Goal: Information Seeking & Learning: Learn about a topic

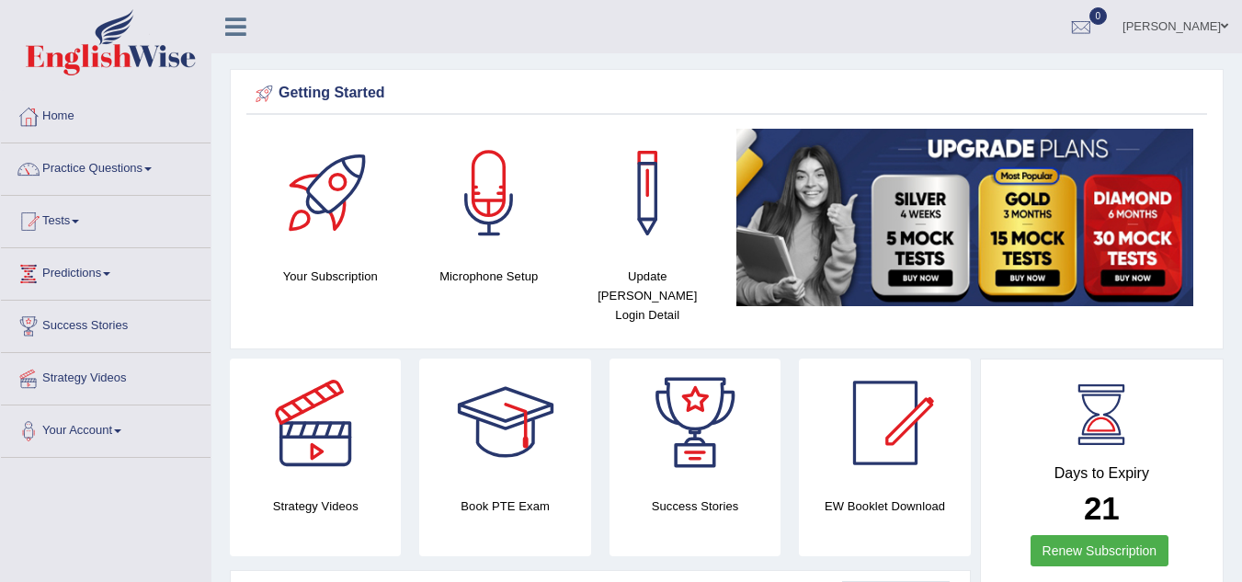
click at [136, 170] on link "Practice Questions" at bounding box center [106, 166] width 210 height 46
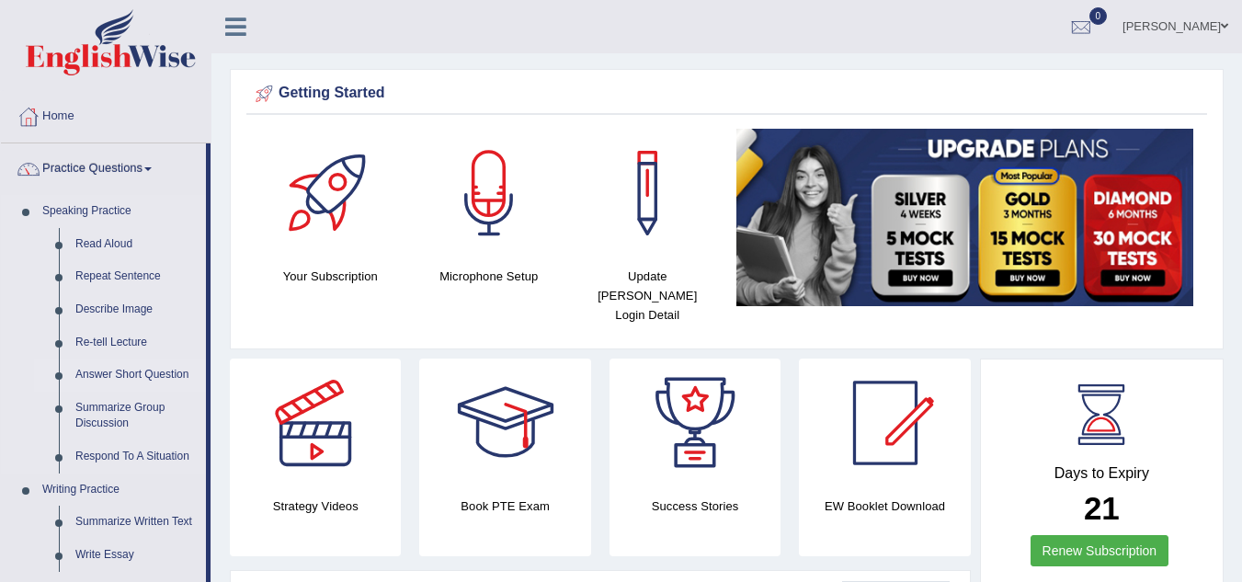
click at [119, 380] on link "Answer Short Question" at bounding box center [136, 374] width 139 height 33
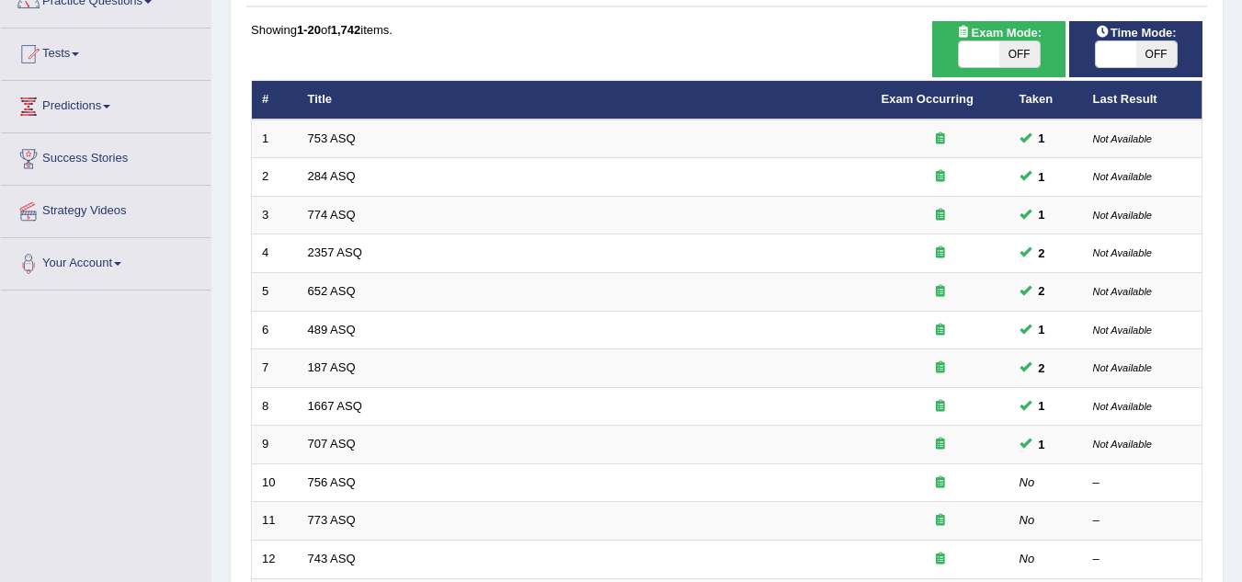
scroll to position [184, 0]
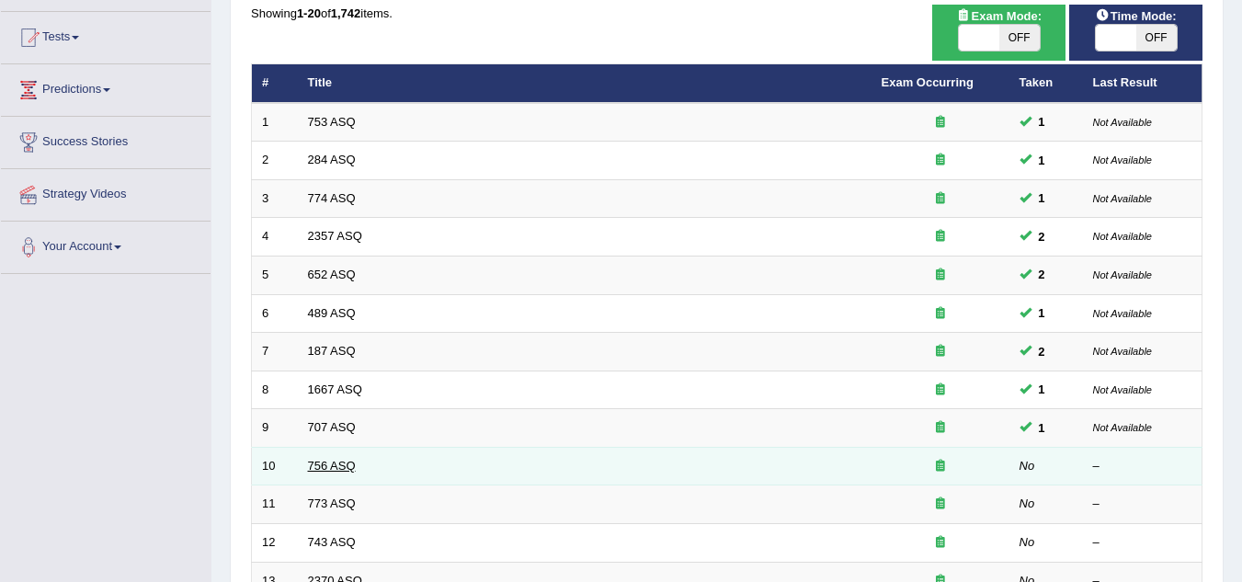
click at [318, 467] on link "756 ASQ" at bounding box center [332, 466] width 48 height 14
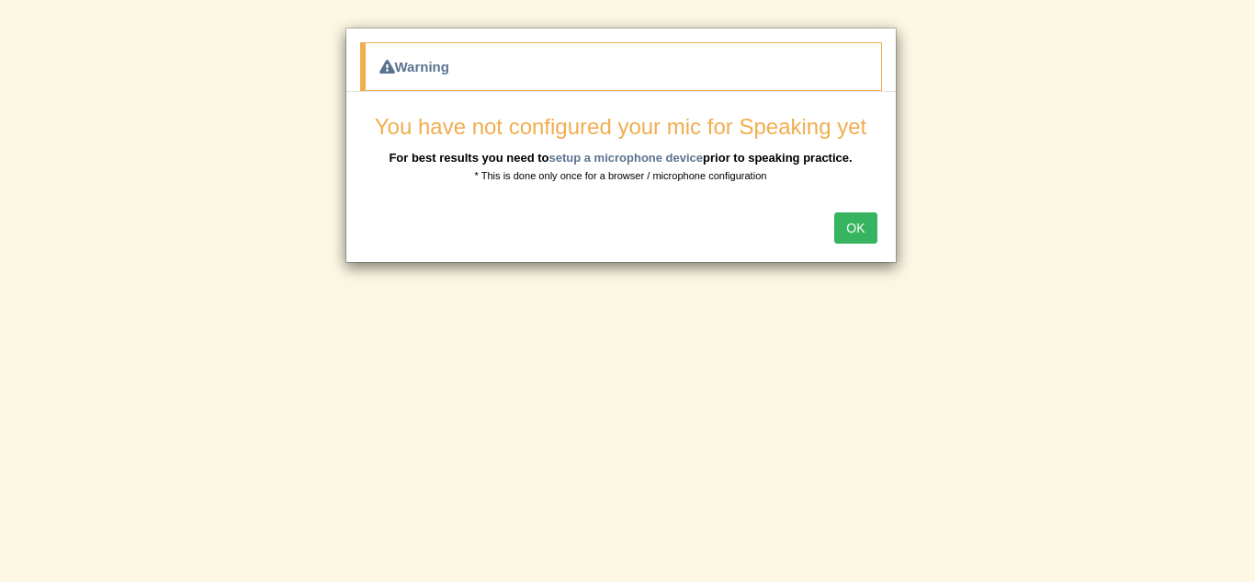
click at [842, 226] on button "OK" at bounding box center [856, 227] width 42 height 31
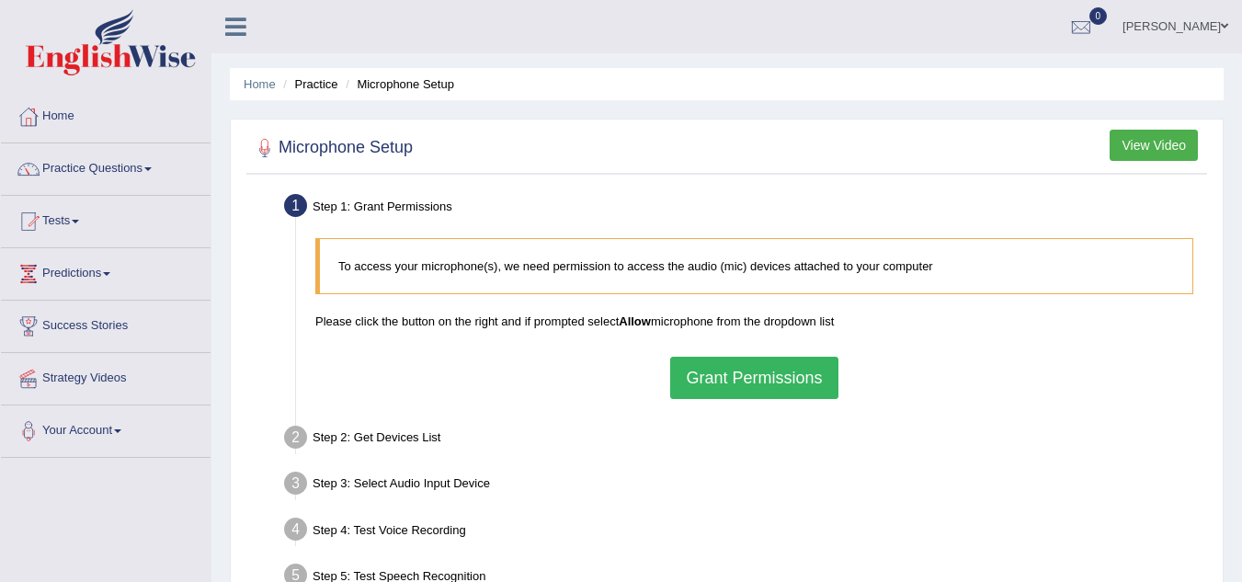
click at [755, 380] on button "Grant Permissions" at bounding box center [753, 378] width 167 height 42
click at [755, 380] on div "To access your microphone(s), we need permission to access the audio (mic) devi…" at bounding box center [754, 318] width 896 height 179
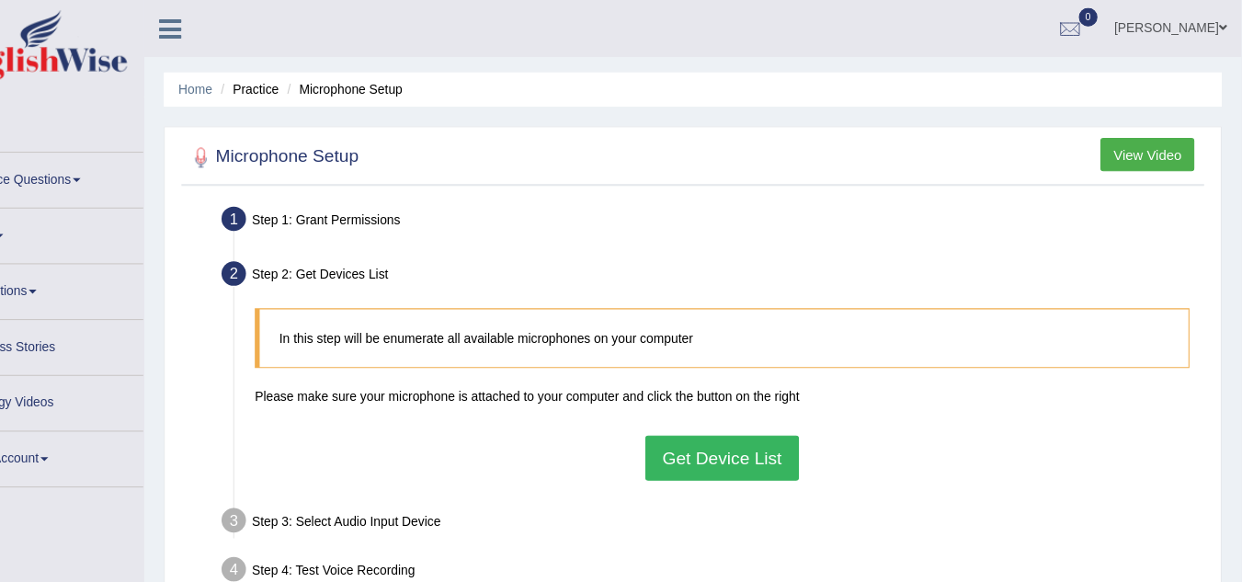
click at [738, 413] on button "Get Device List" at bounding box center [753, 430] width 143 height 42
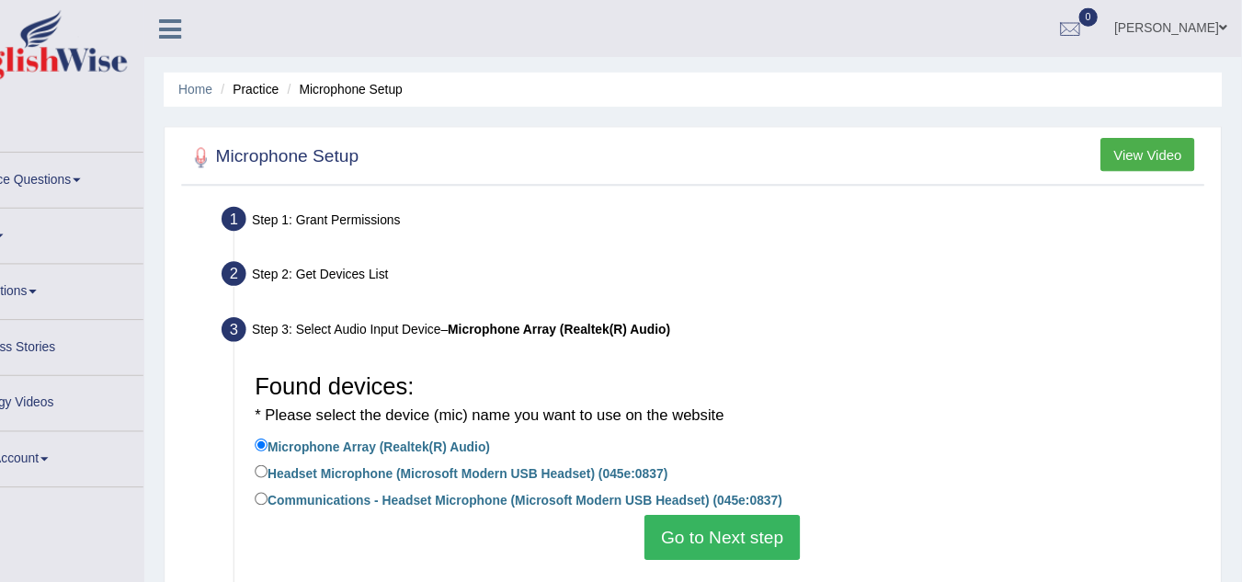
click at [721, 500] on button "Go to Next step" at bounding box center [754, 504] width 146 height 42
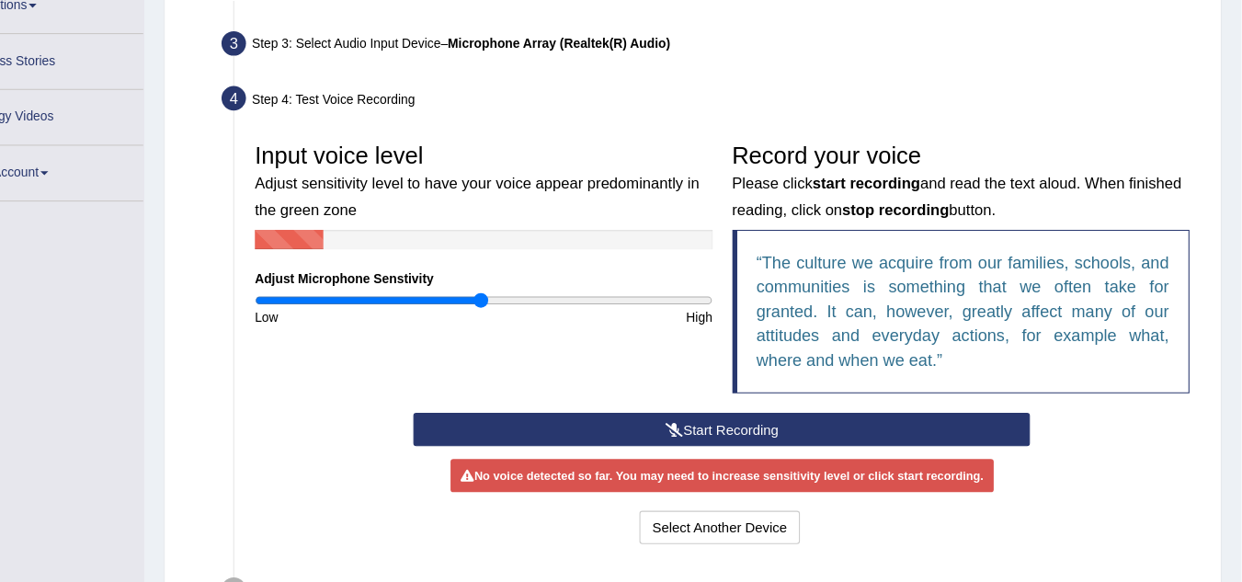
scroll to position [242, 0]
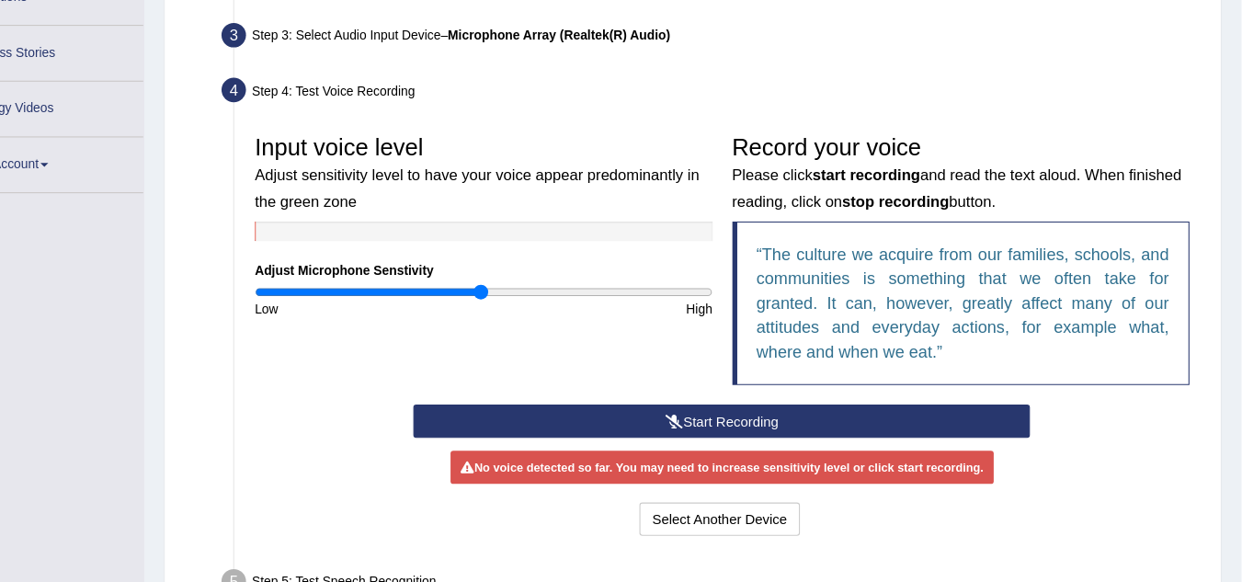
click at [763, 428] on button "Start Recording" at bounding box center [753, 430] width 579 height 31
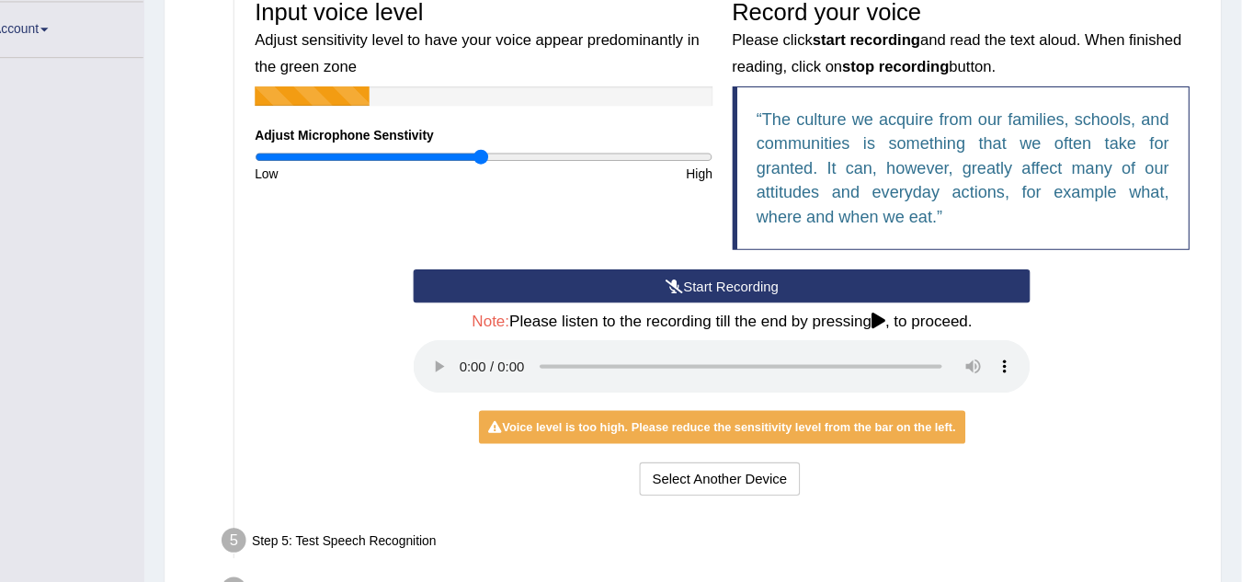
scroll to position [398, 0]
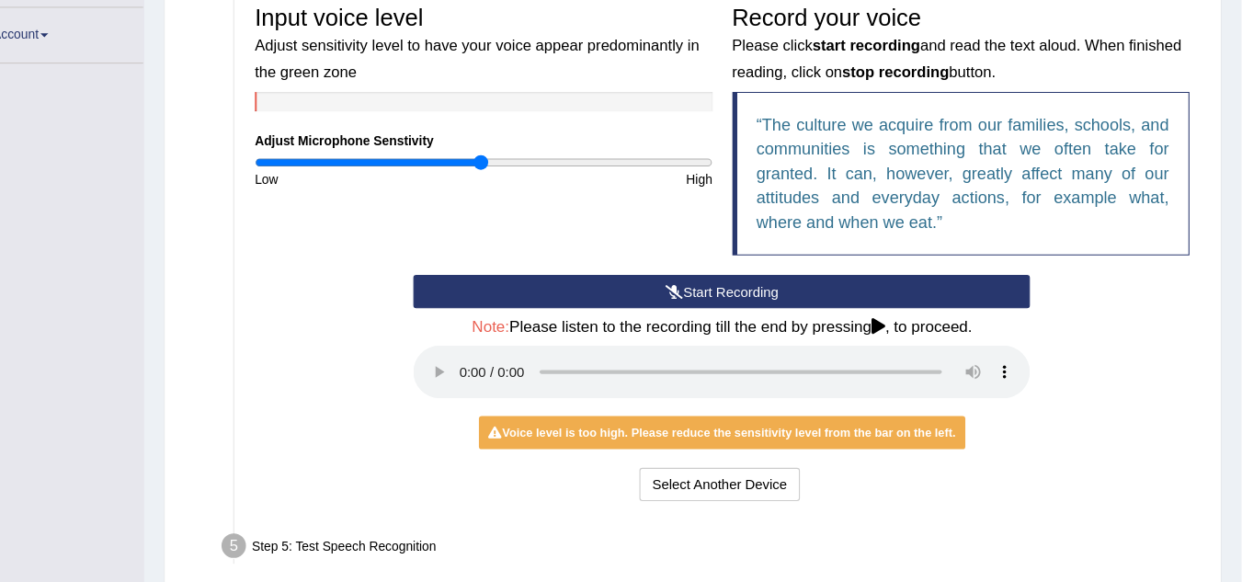
click at [481, 161] on div "Low" at bounding box center [418, 168] width 224 height 17
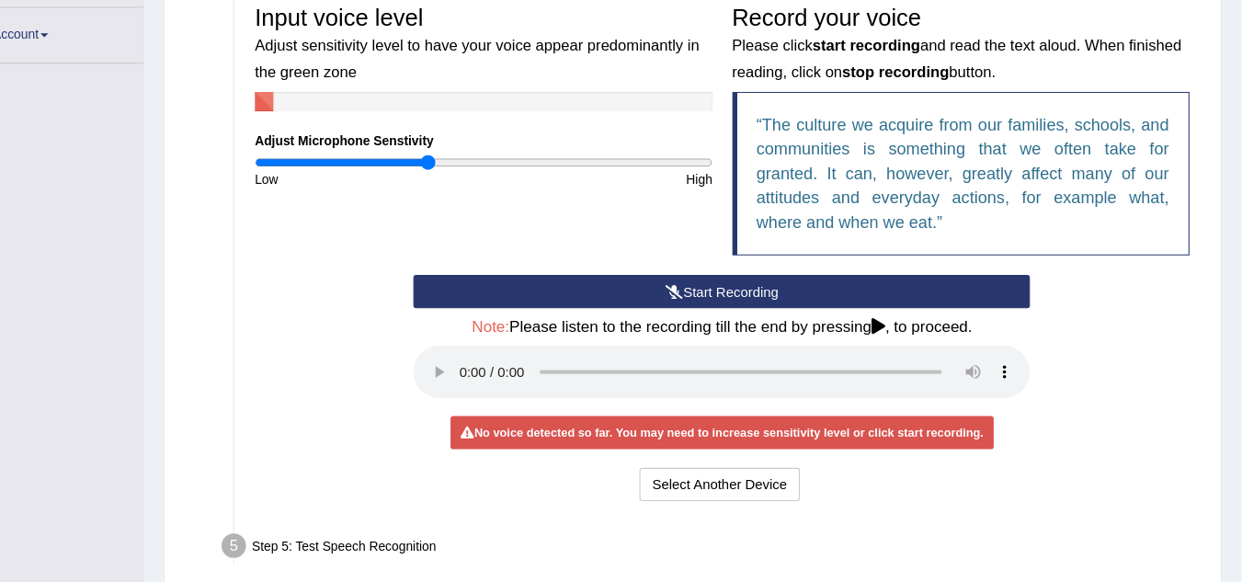
click at [479, 156] on input "range" at bounding box center [530, 152] width 430 height 15
type input "0.82"
click at [488, 149] on input "range" at bounding box center [530, 152] width 430 height 15
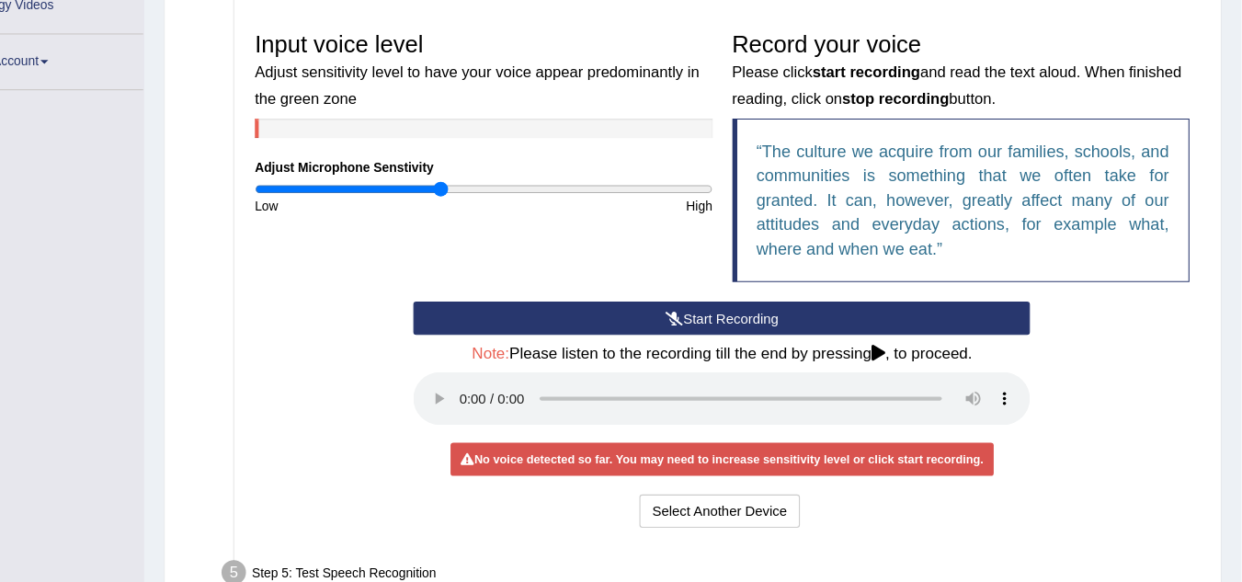
scroll to position [371, 0]
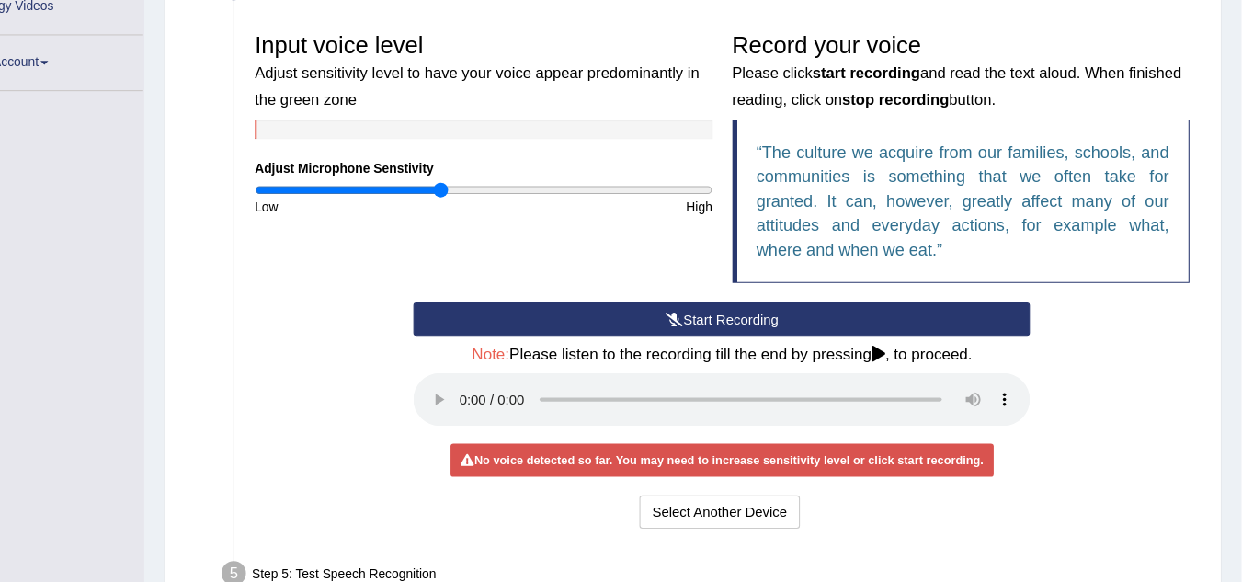
click at [899, 336] on icon at bounding box center [900, 332] width 13 height 15
click at [901, 331] on icon at bounding box center [900, 332] width 13 height 15
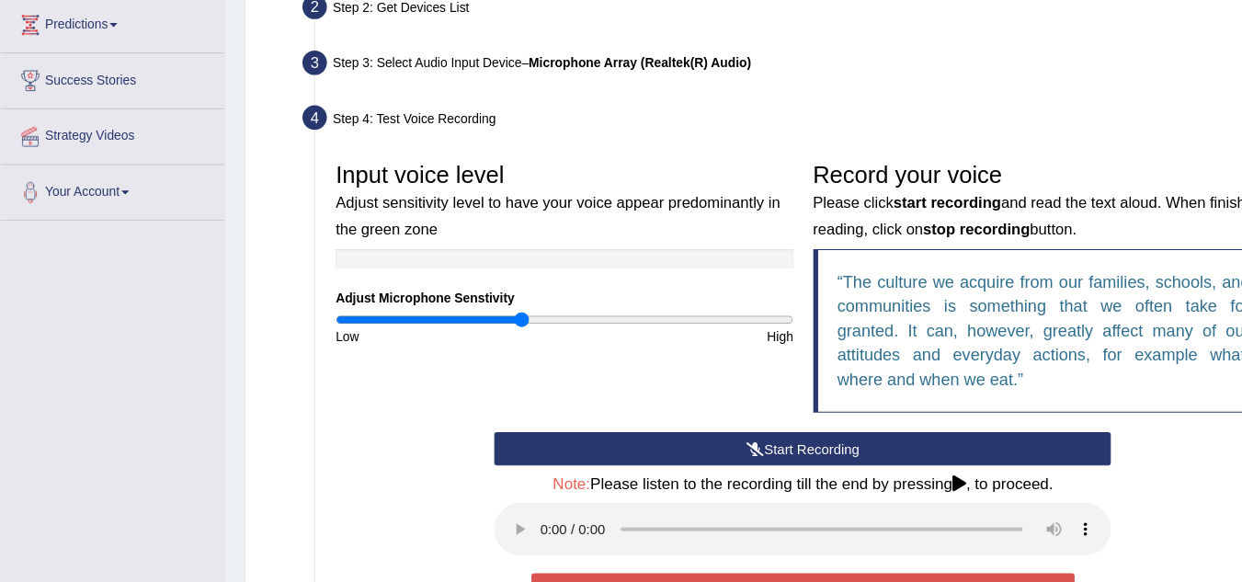
scroll to position [298, 0]
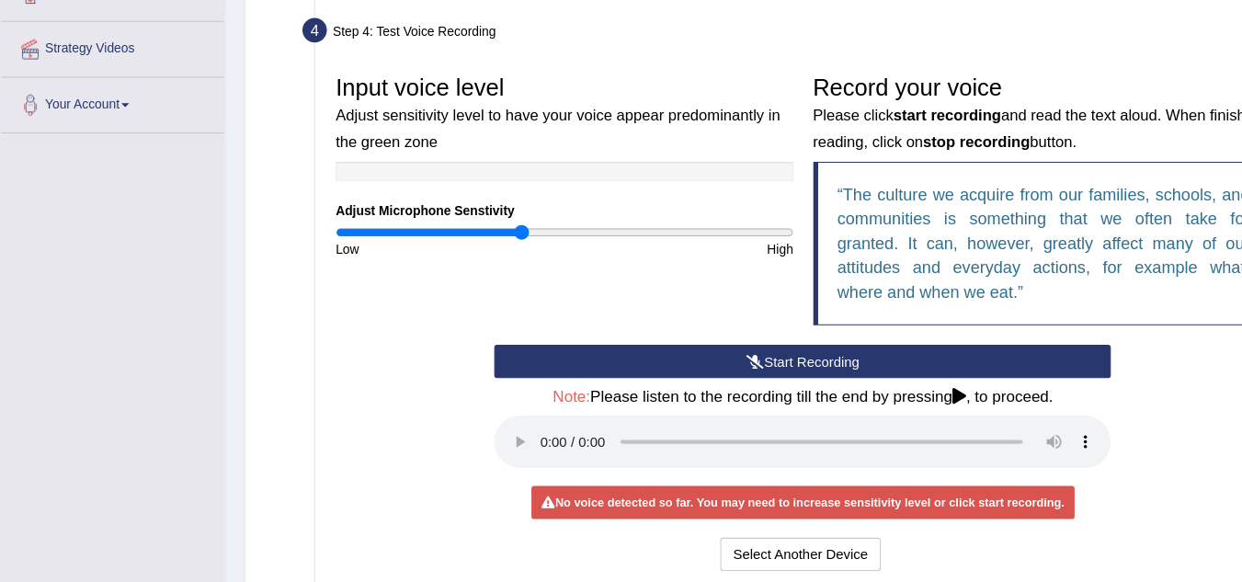
click at [733, 372] on button "Start Recording" at bounding box center [753, 373] width 579 height 31
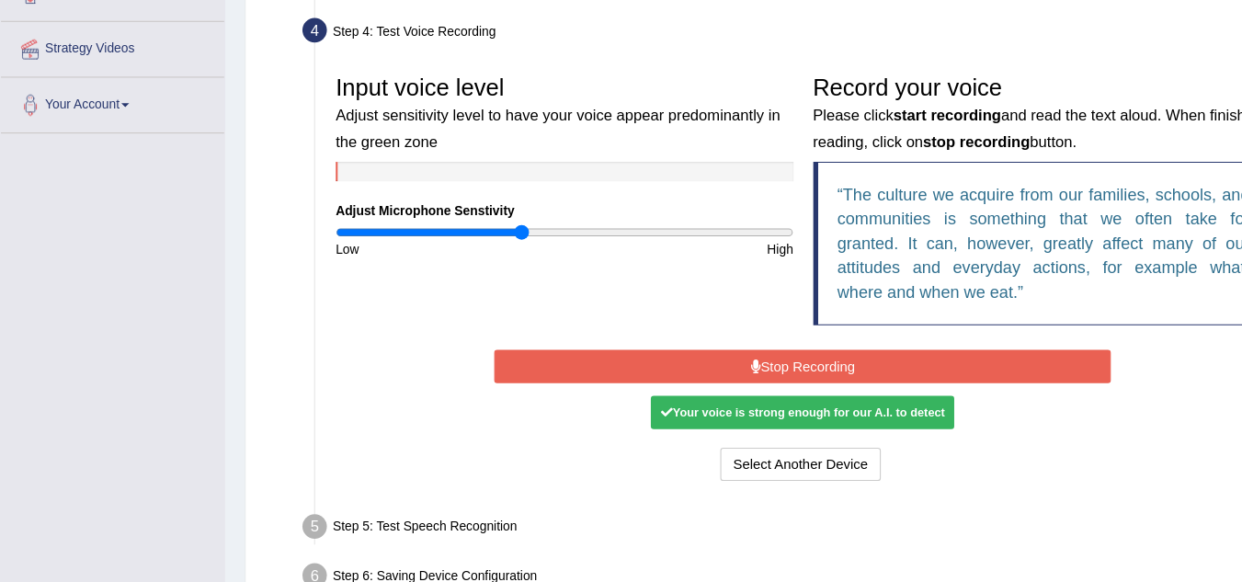
click at [698, 373] on button "Stop Recording" at bounding box center [753, 378] width 579 height 31
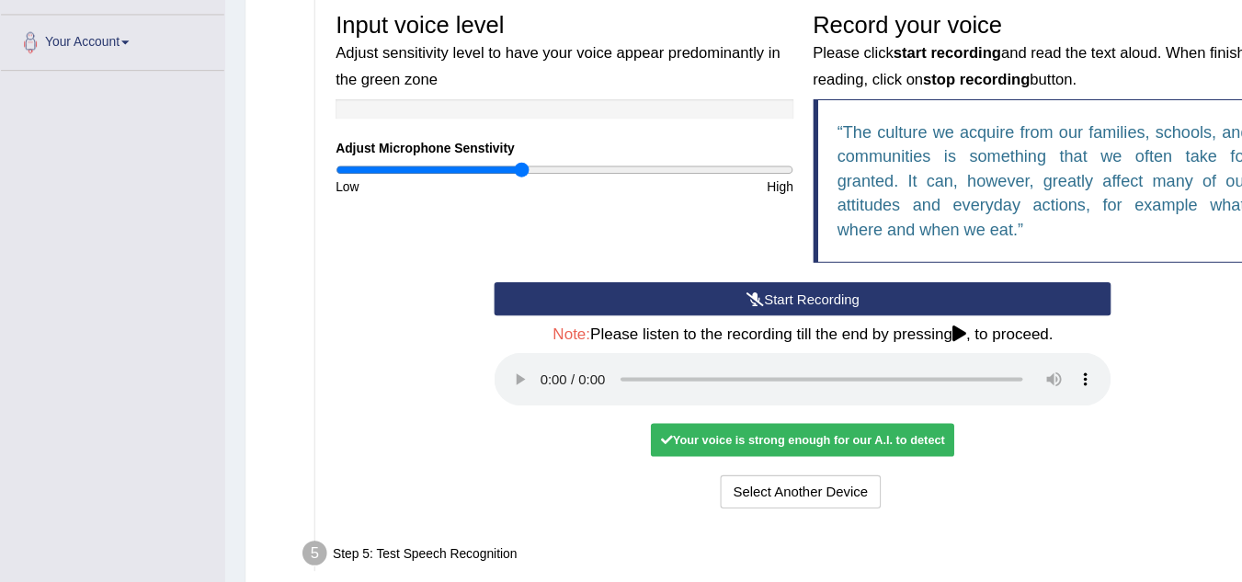
scroll to position [492, 0]
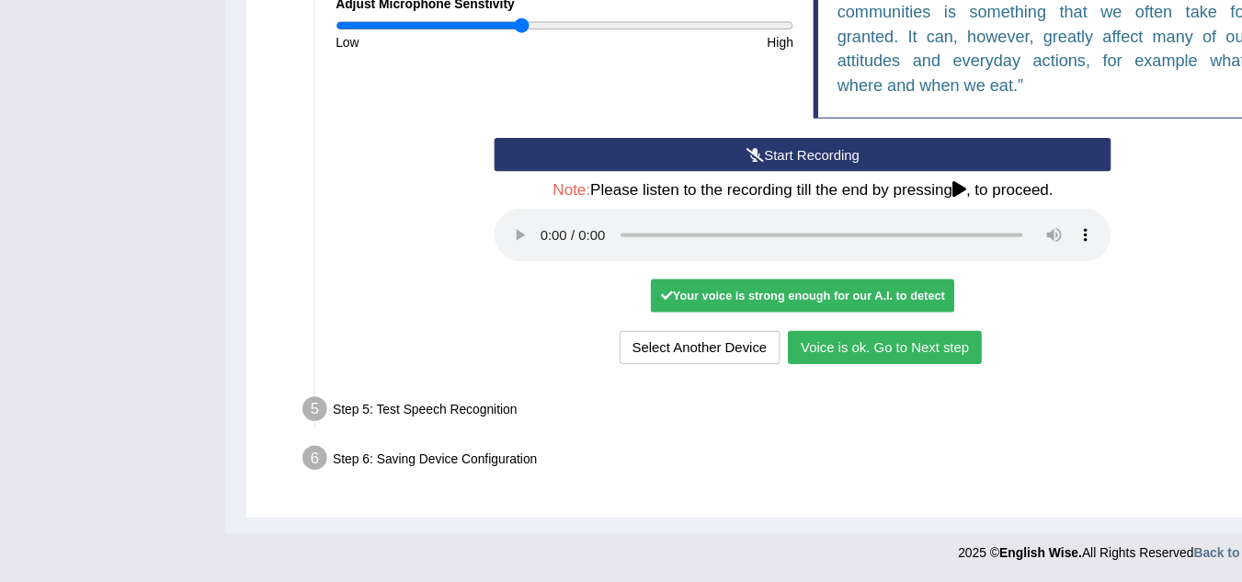
click at [842, 364] on button "Voice is ok. Go to Next step" at bounding box center [831, 361] width 182 height 31
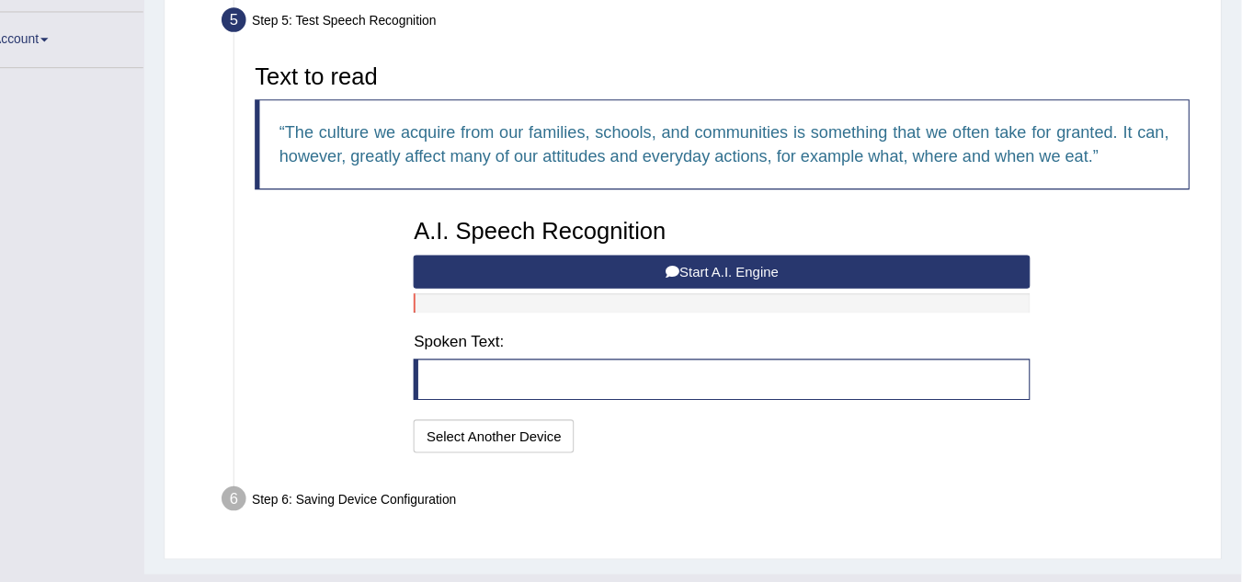
scroll to position [393, 0]
click at [909, 254] on button "Start A.I. Engine" at bounding box center [753, 255] width 579 height 31
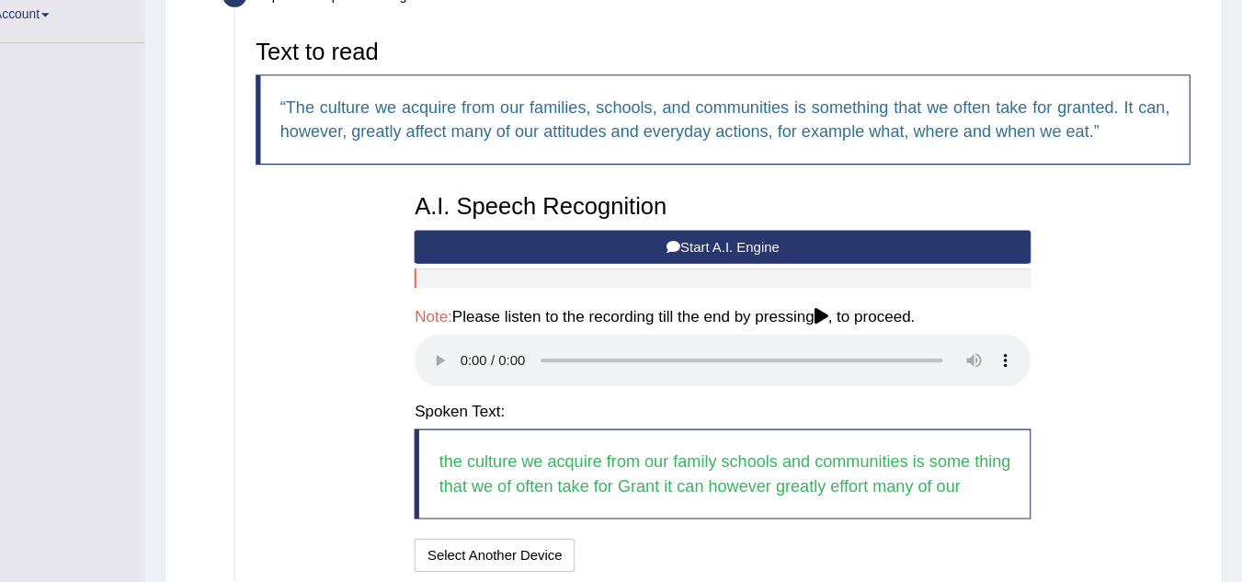
scroll to position [415, 0]
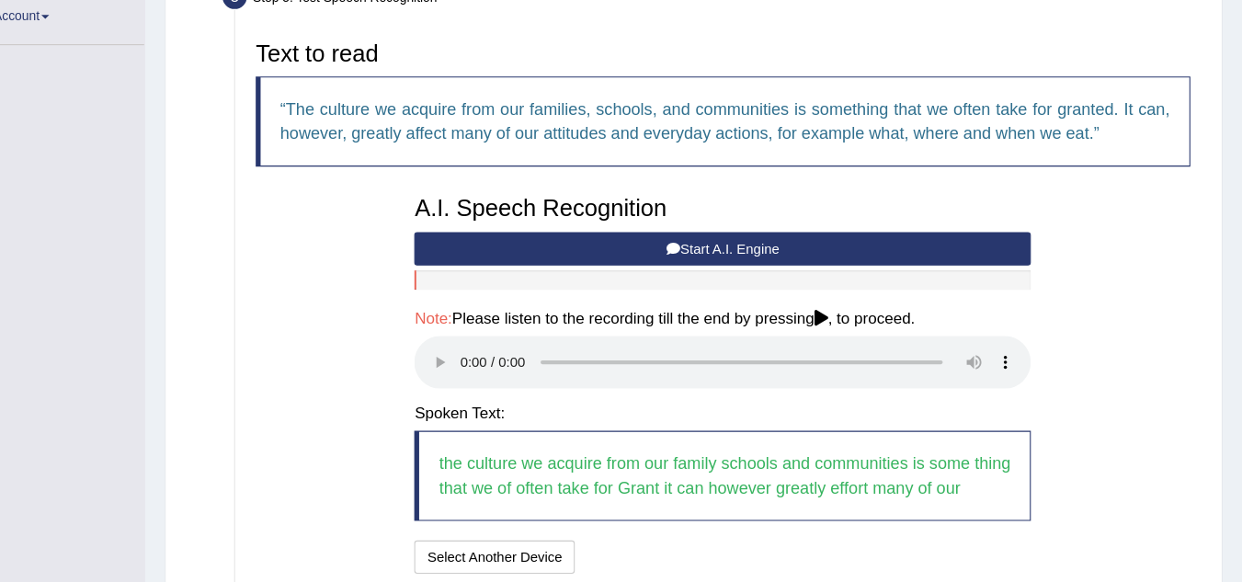
click at [853, 303] on icon at bounding box center [846, 297] width 13 height 15
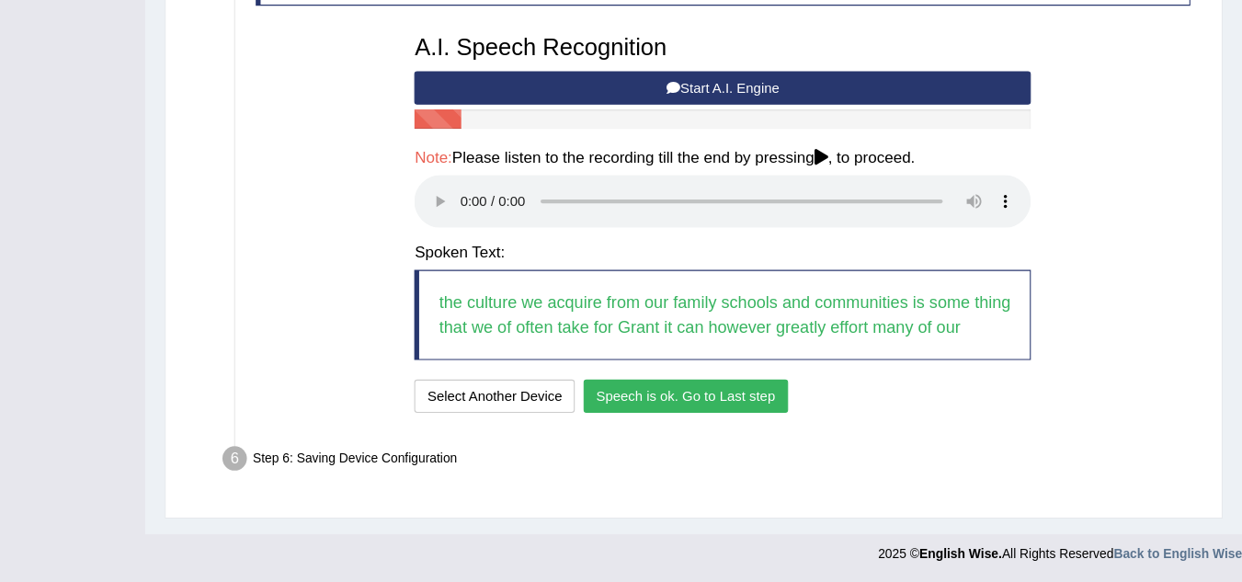
scroll to position [531, 0]
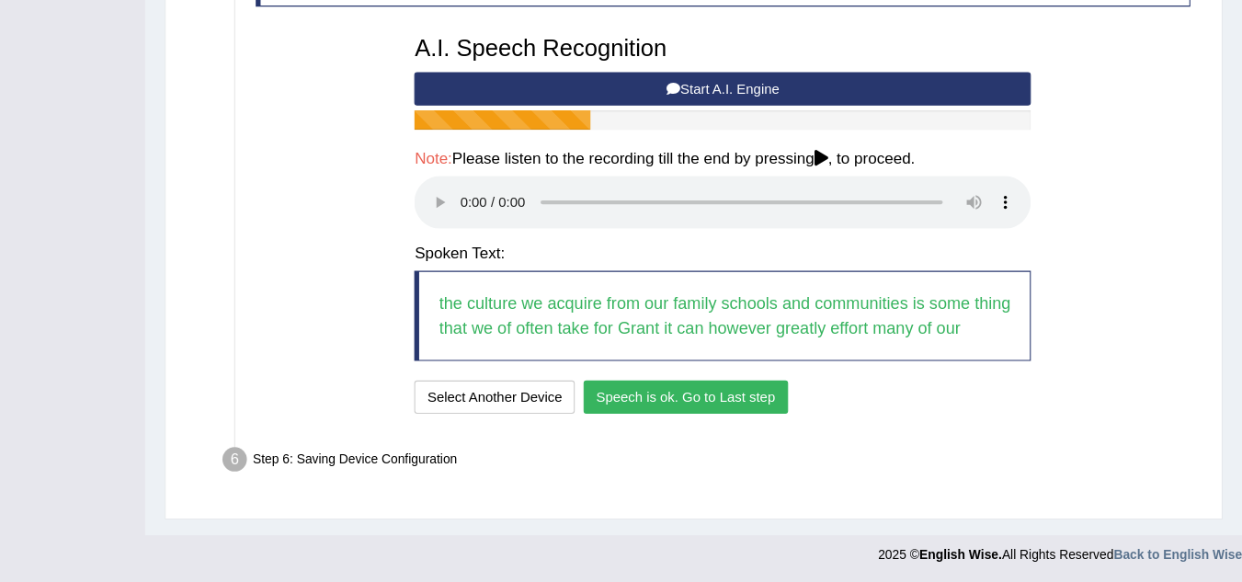
click at [676, 404] on button "Speech is ok. Go to Last step" at bounding box center [719, 407] width 192 height 31
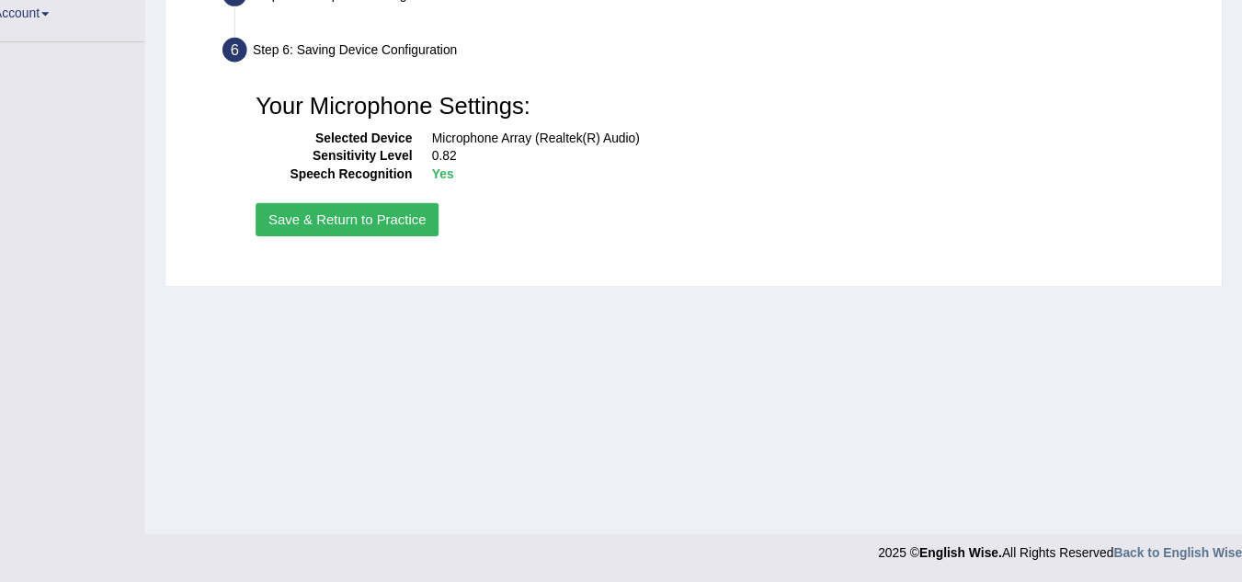
click at [398, 243] on button "Save & Return to Practice" at bounding box center [401, 240] width 172 height 31
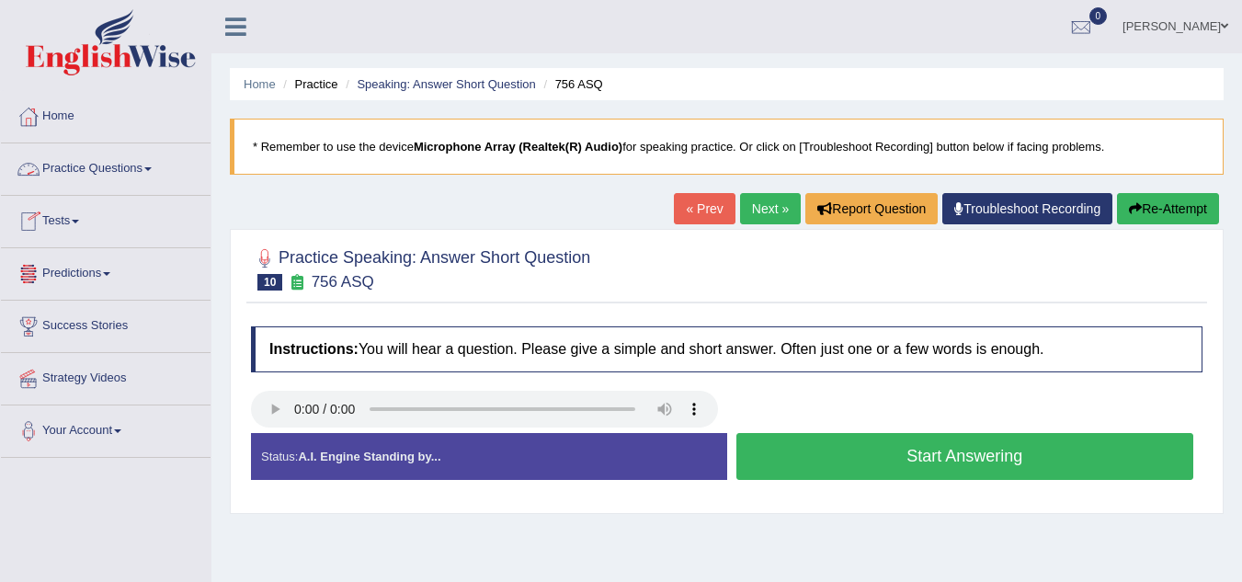
click at [140, 177] on link "Practice Questions" at bounding box center [106, 166] width 210 height 46
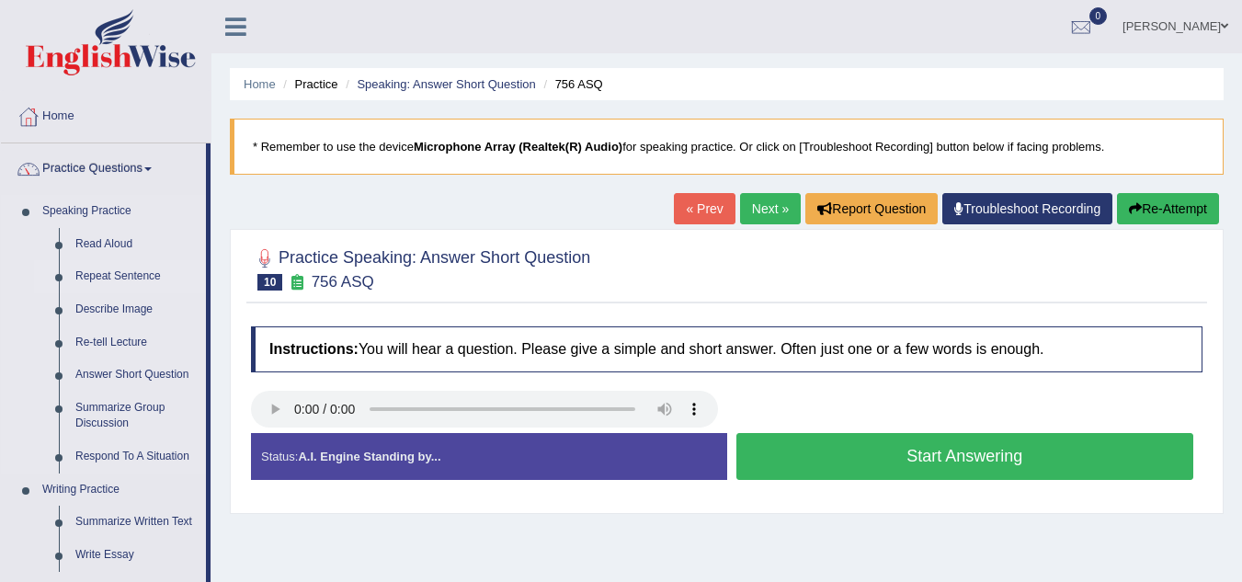
click at [101, 278] on link "Repeat Sentence" at bounding box center [136, 276] width 139 height 33
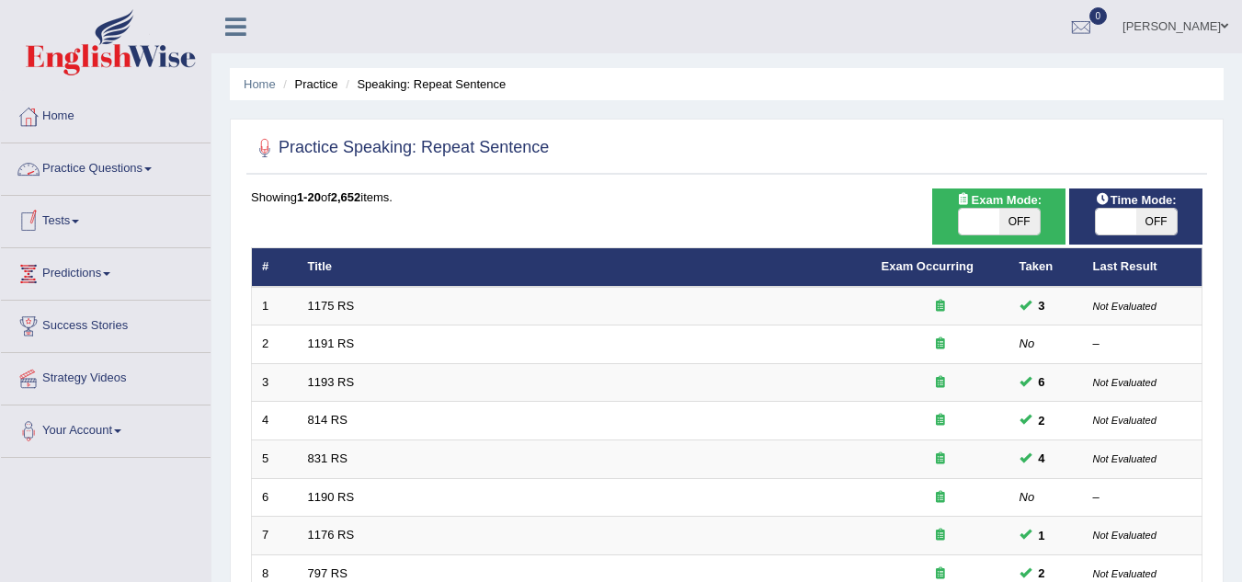
click at [141, 174] on link "Practice Questions" at bounding box center [106, 166] width 210 height 46
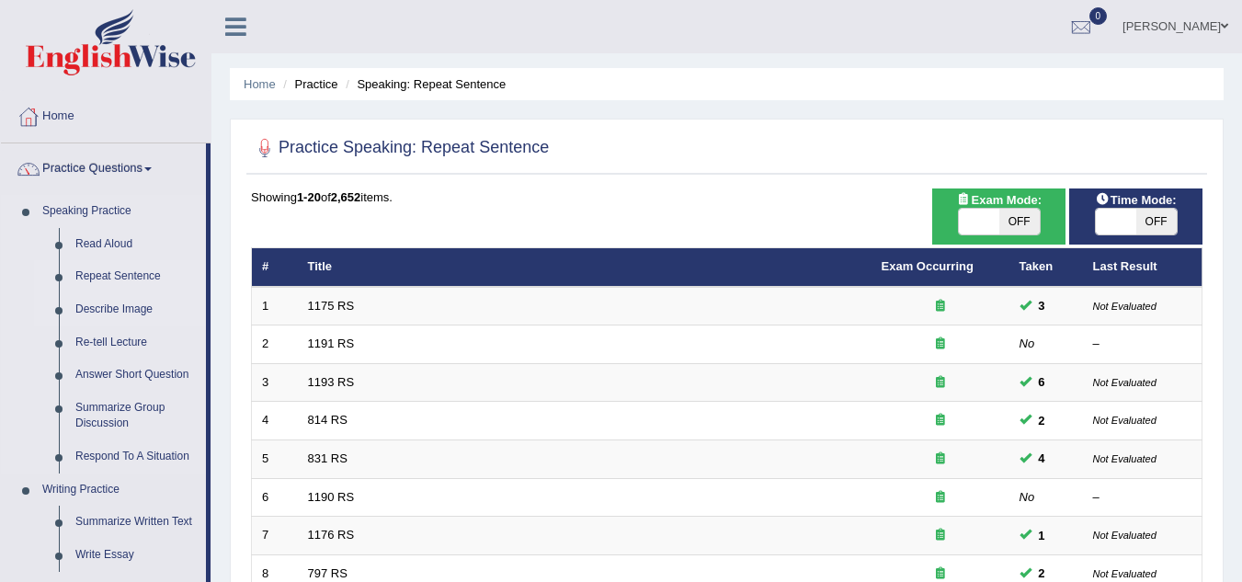
click at [106, 312] on link "Describe Image" at bounding box center [136, 309] width 139 height 33
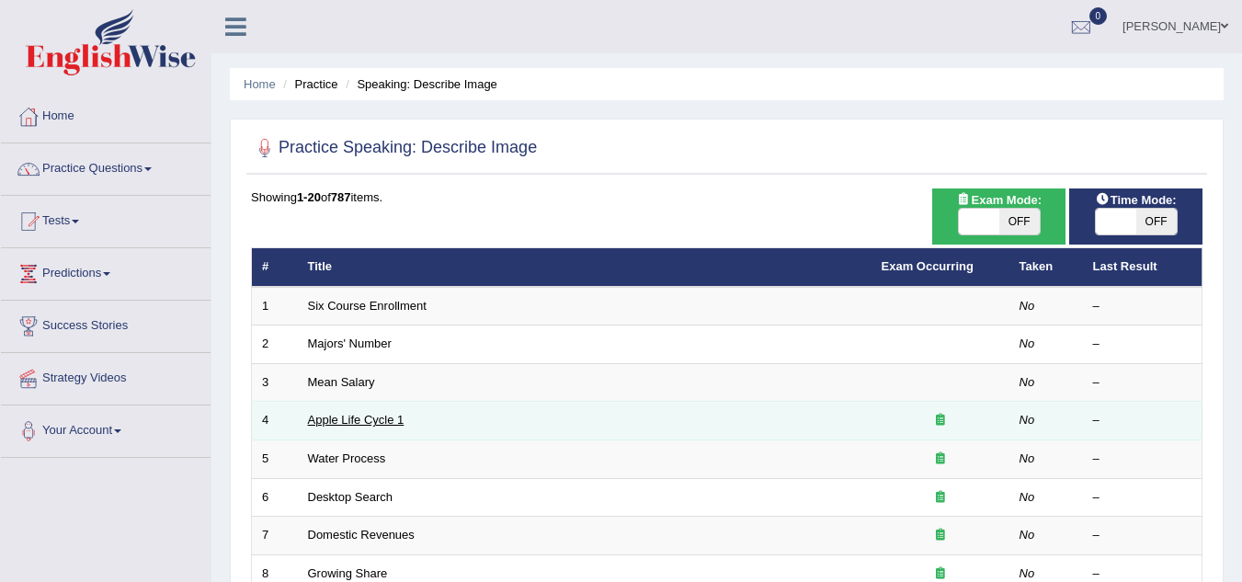
click at [335, 423] on link "Apple Life Cycle 1" at bounding box center [356, 420] width 97 height 14
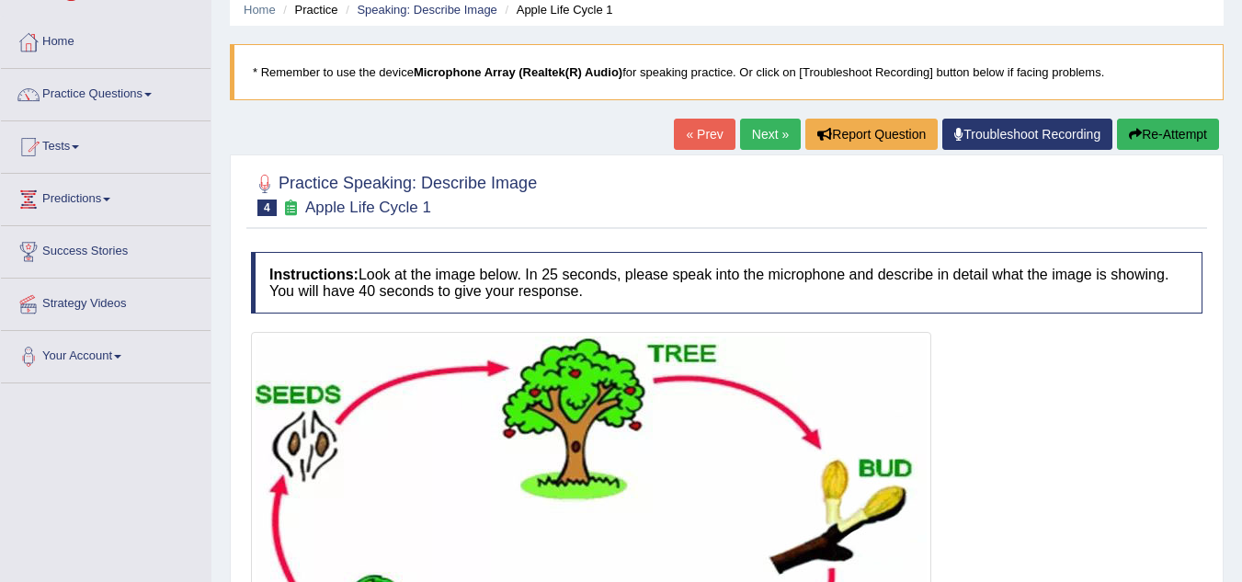
scroll to position [74, 0]
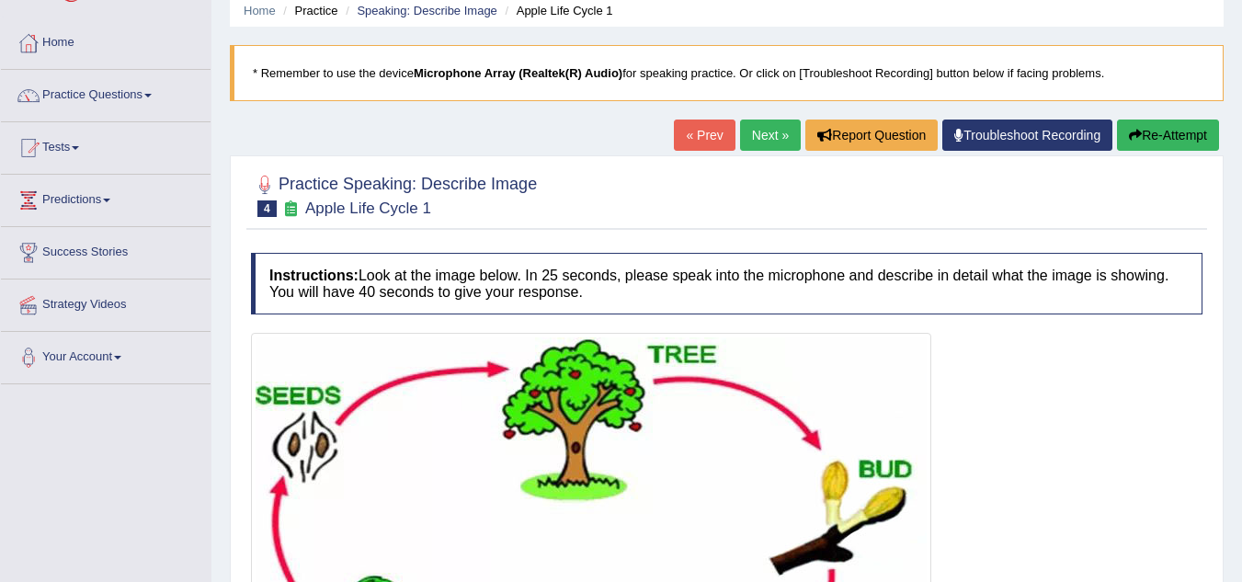
click at [759, 127] on link "Next »" at bounding box center [770, 134] width 61 height 31
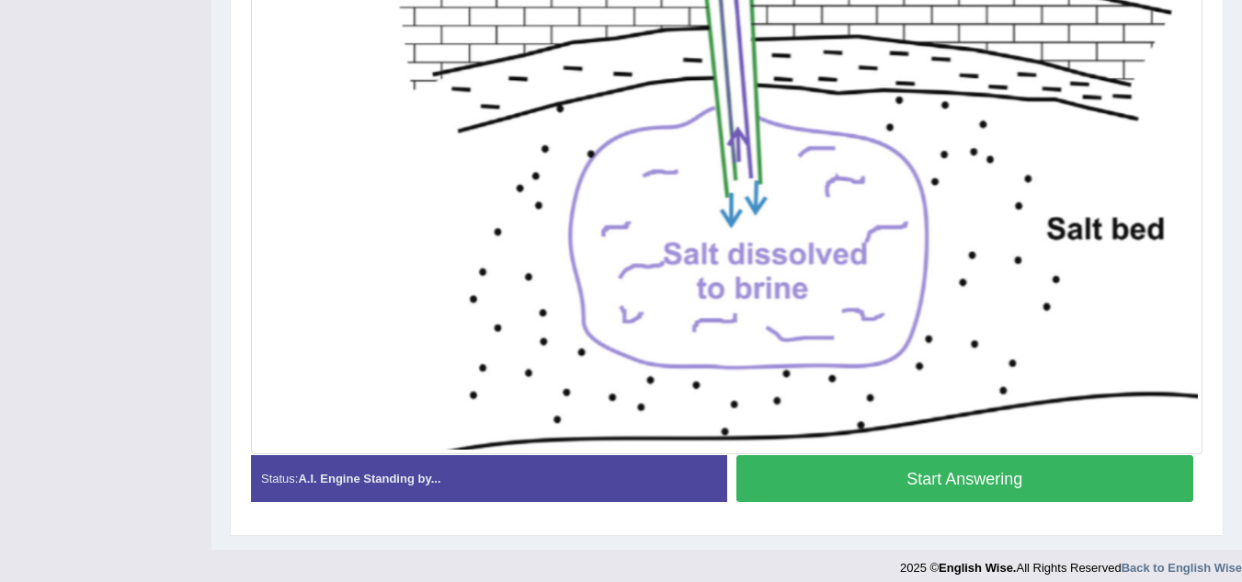
scroll to position [611, 0]
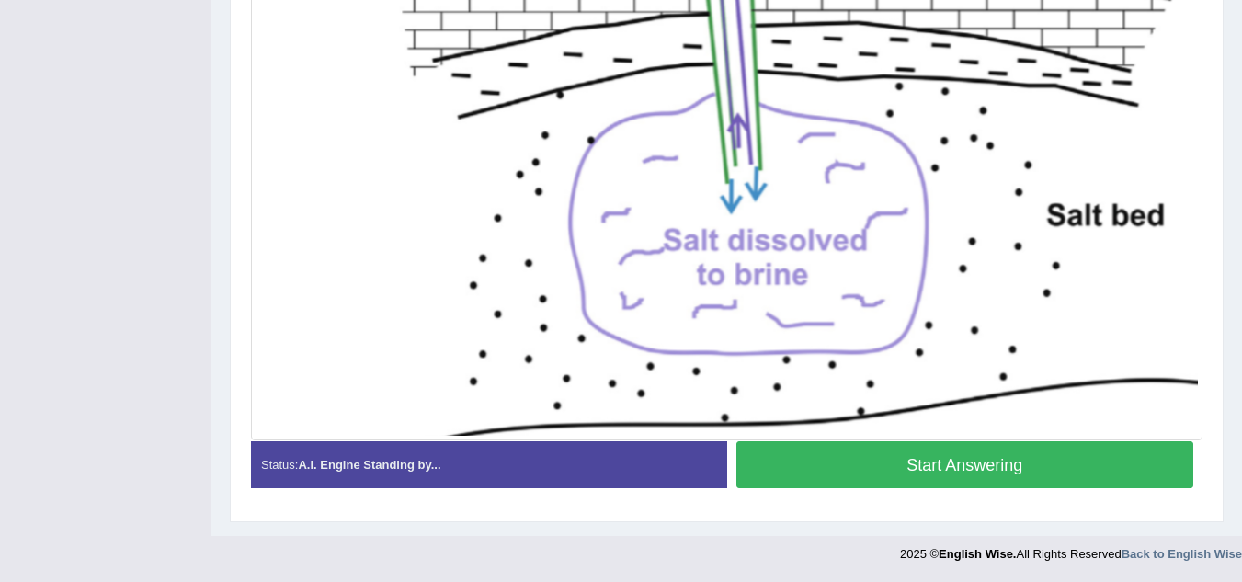
click at [1009, 468] on button "Start Answering" at bounding box center [965, 464] width 458 height 47
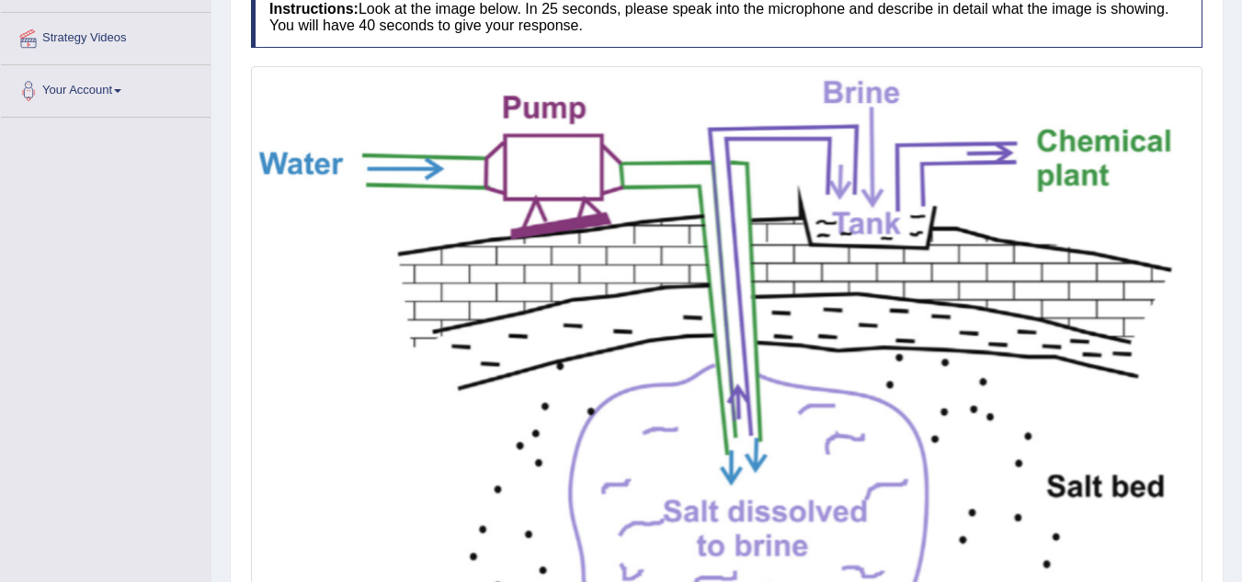
scroll to position [317, 0]
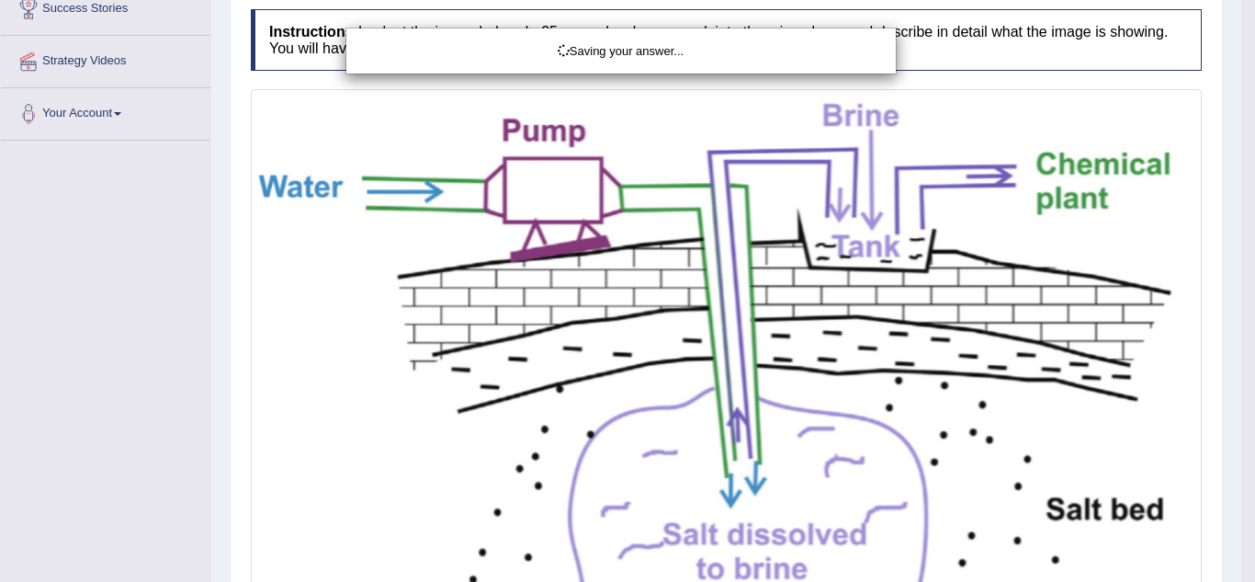
click at [1241, 569] on div "Saving your answer..." at bounding box center [627, 291] width 1255 height 582
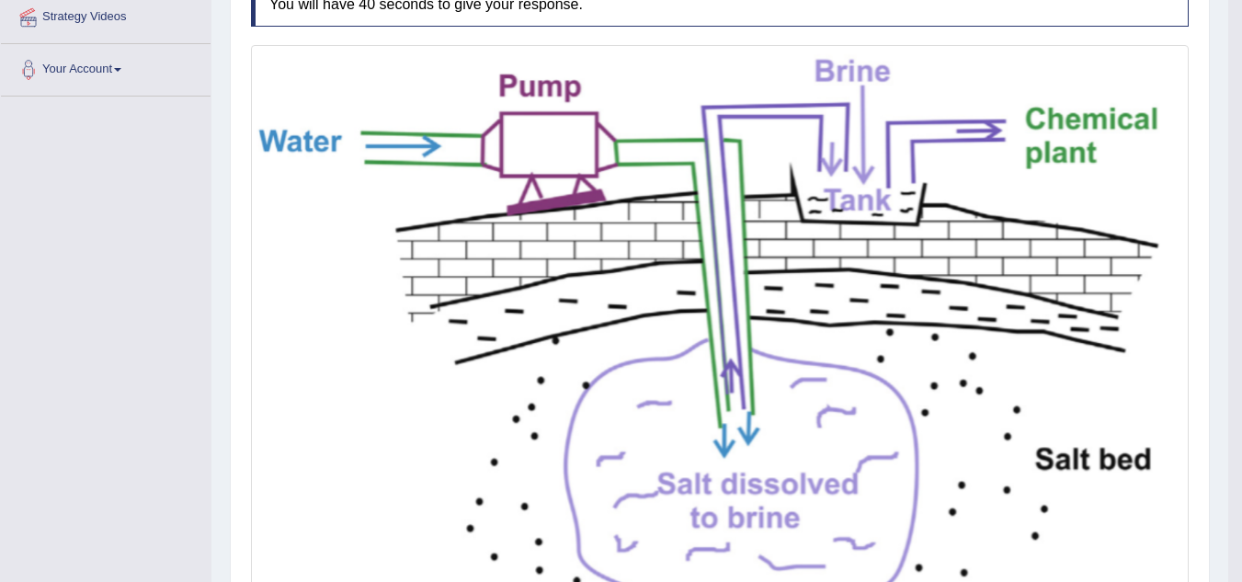
scroll to position [360, 0]
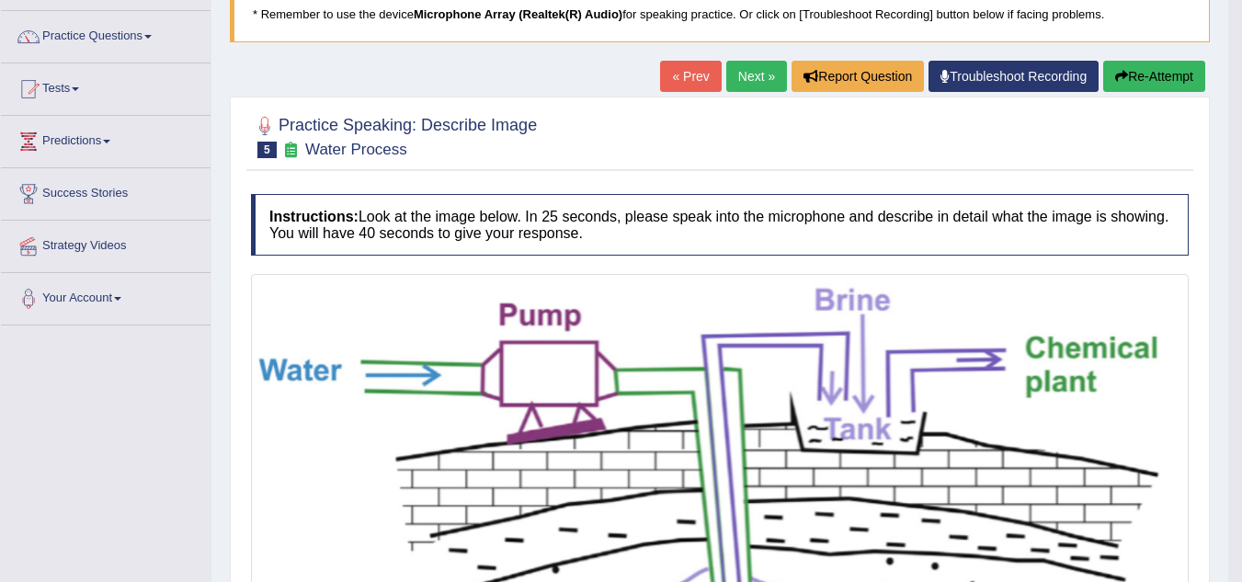
scroll to position [0, 0]
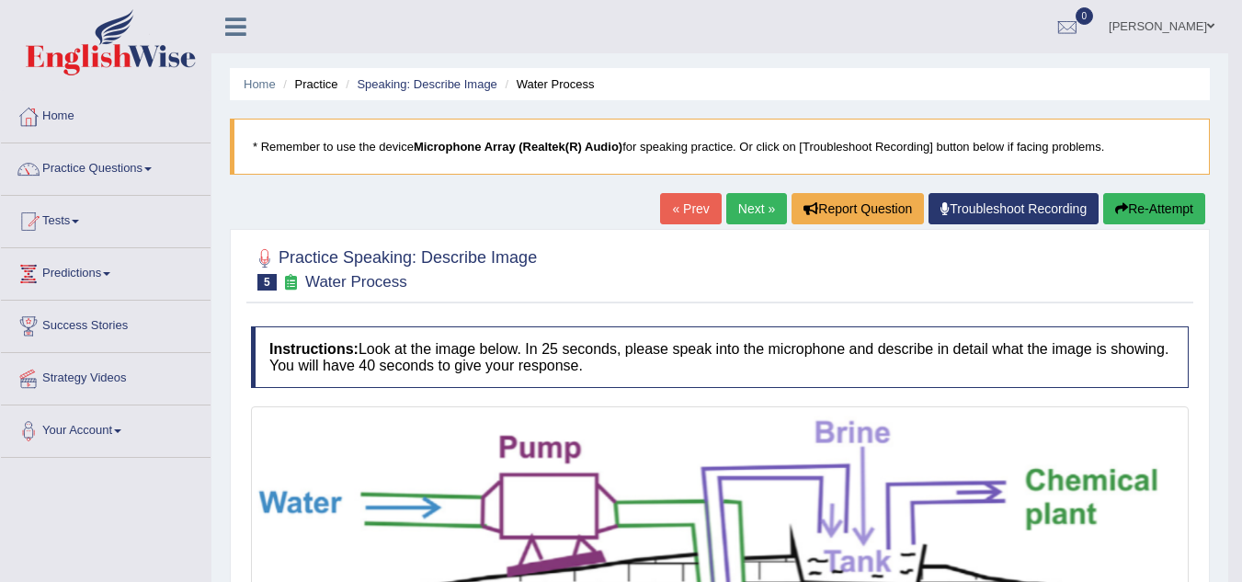
click at [1134, 203] on button "Re-Attempt" at bounding box center [1154, 208] width 102 height 31
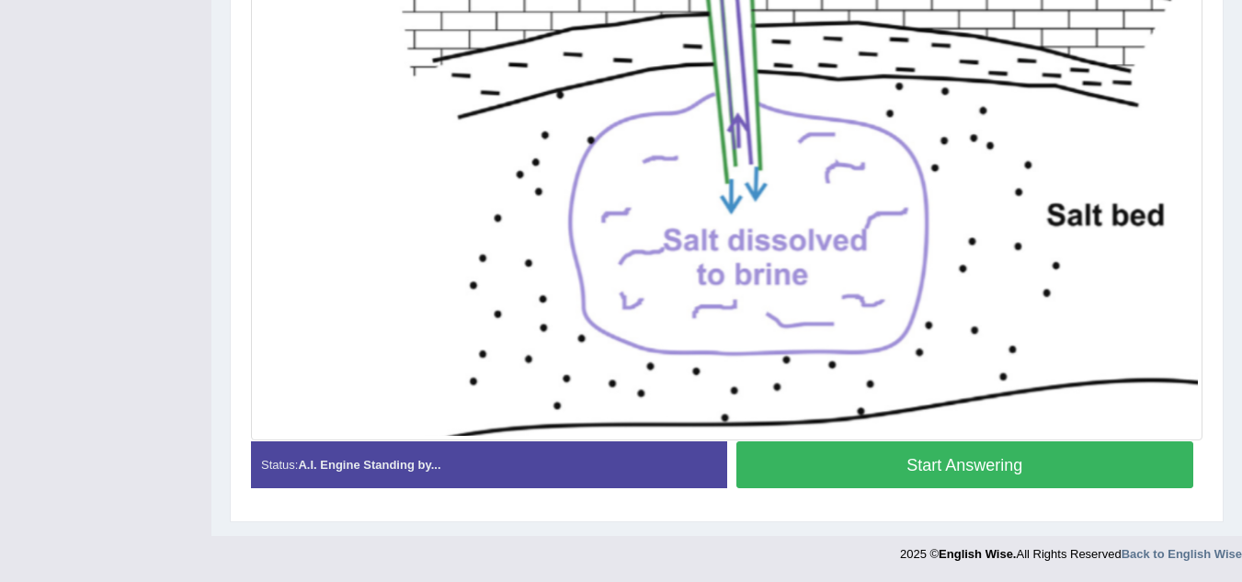
click at [933, 447] on button "Start Answering" at bounding box center [965, 464] width 458 height 47
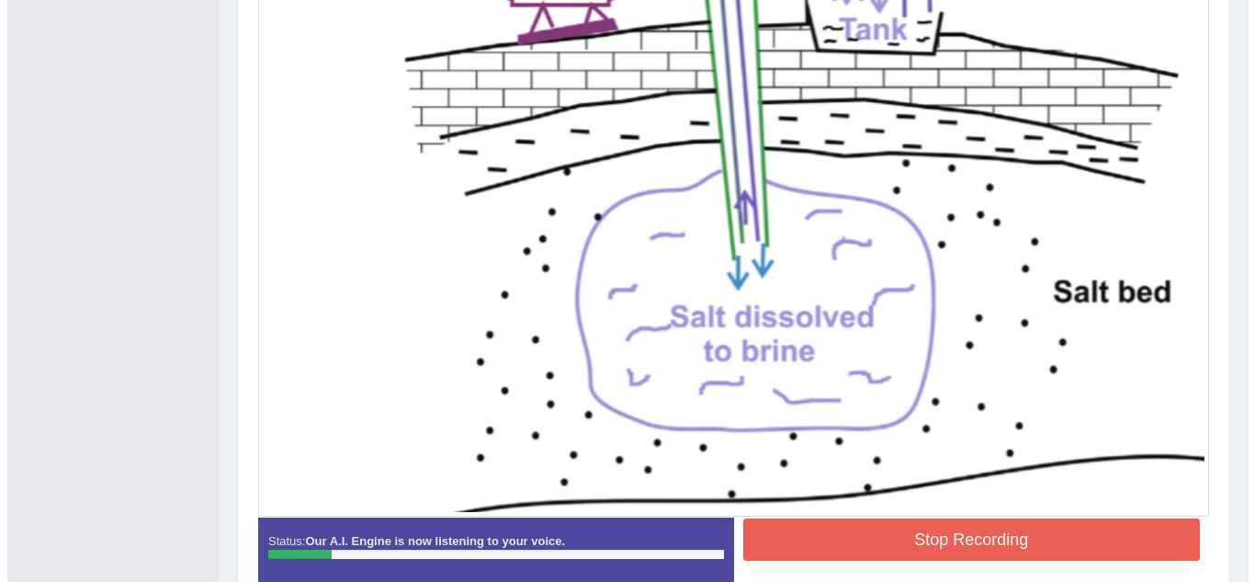
scroll to position [638, 0]
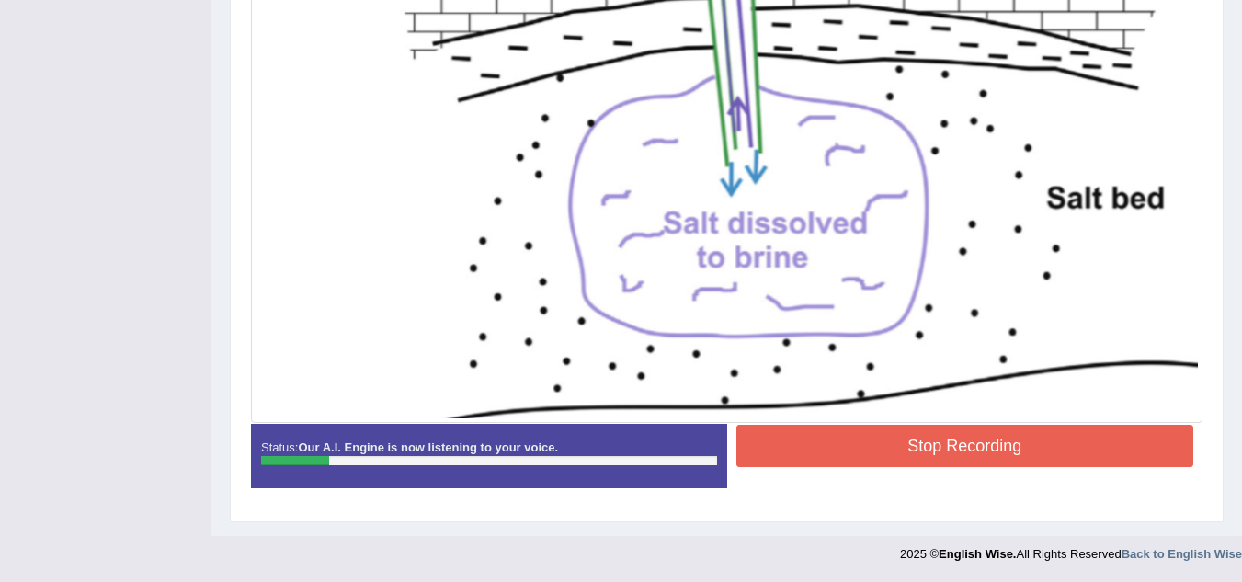
click at [931, 336] on img at bounding box center [727, 101] width 942 height 636
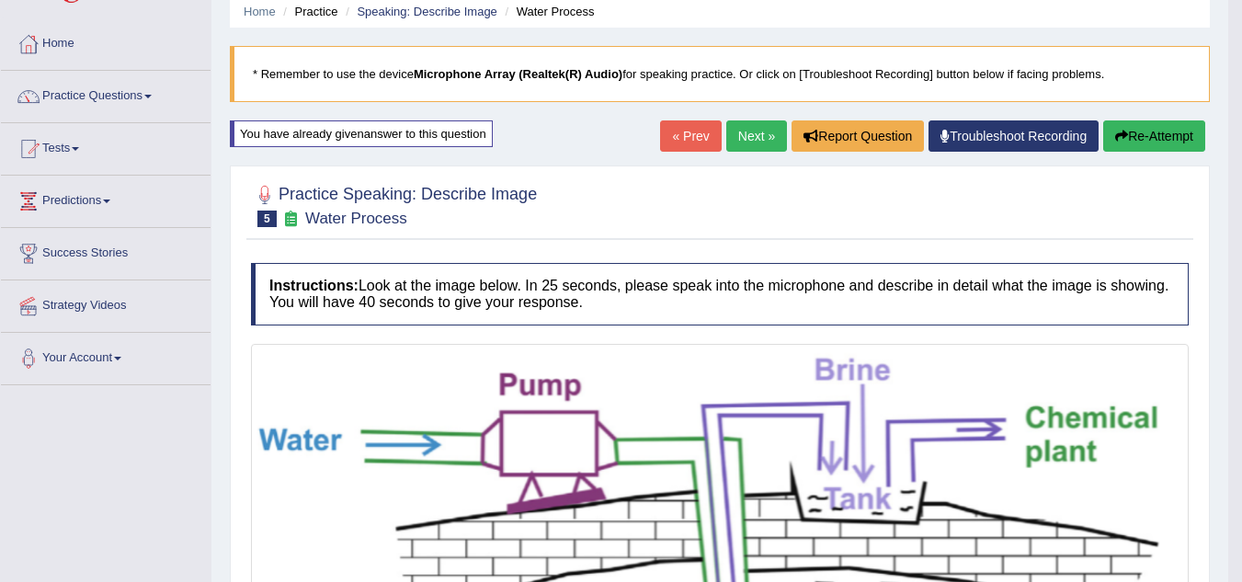
scroll to position [0, 0]
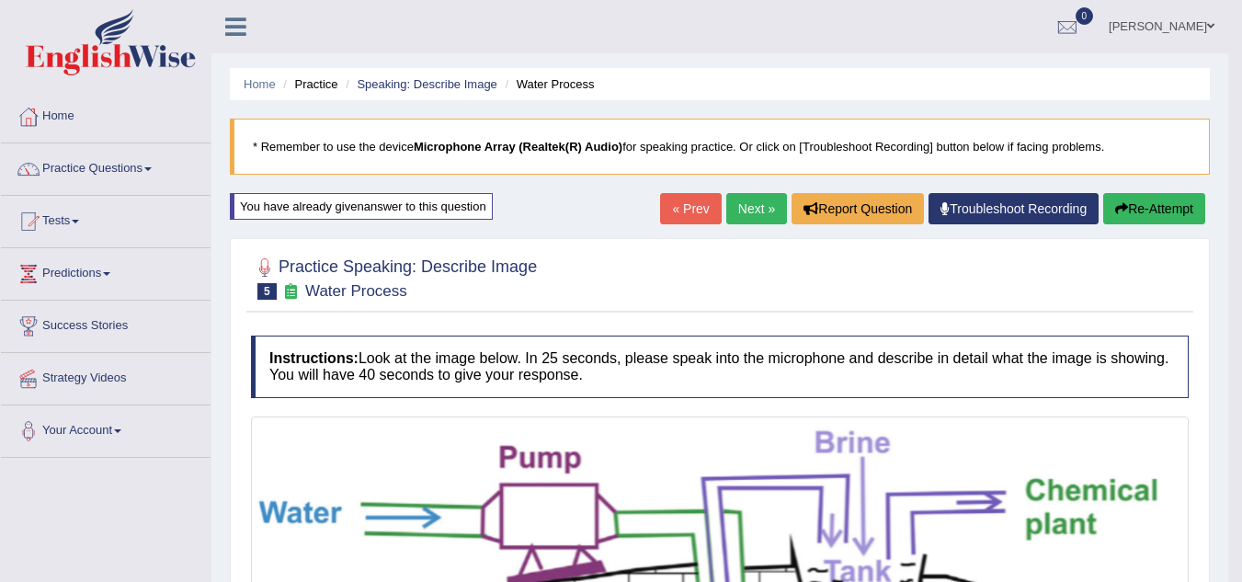
click at [752, 206] on link "Next »" at bounding box center [756, 208] width 61 height 31
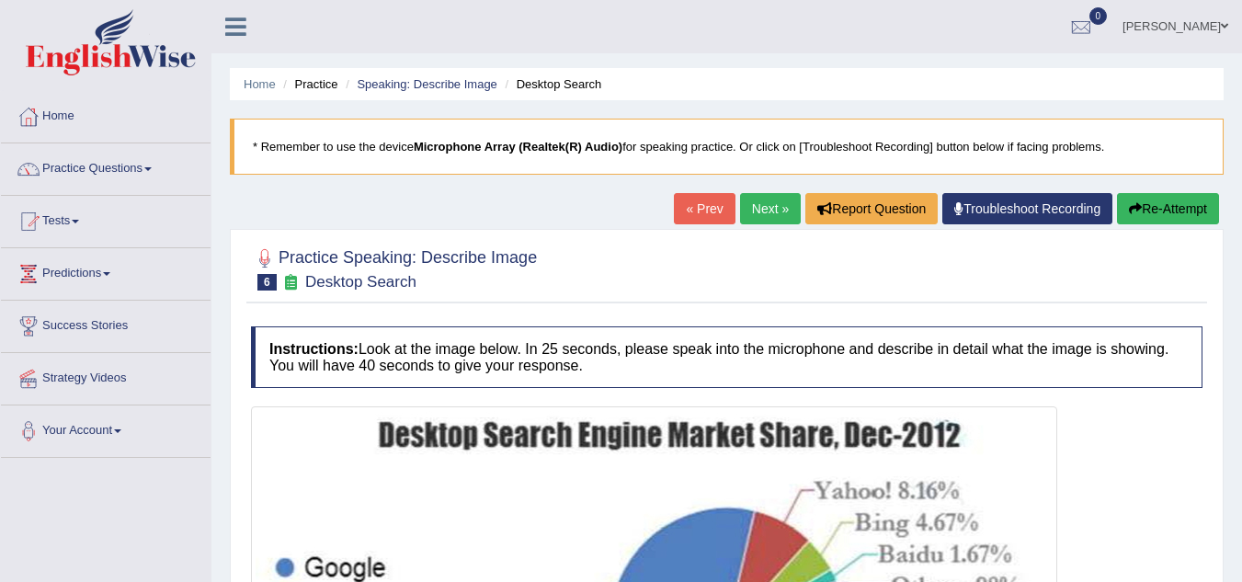
click at [764, 211] on link "Next »" at bounding box center [770, 208] width 61 height 31
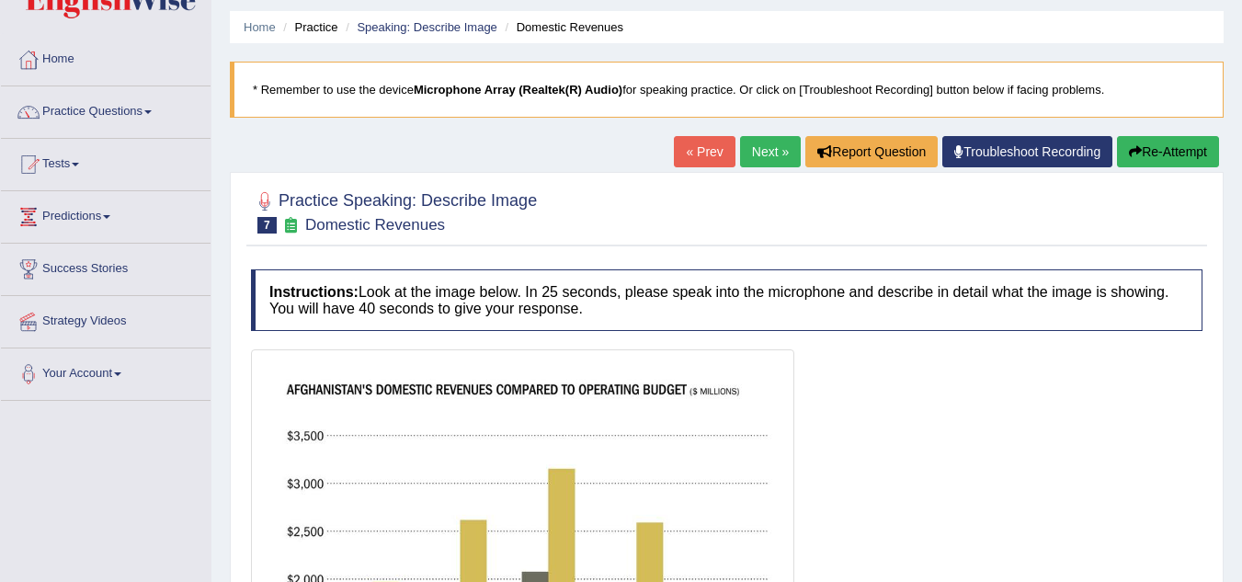
scroll to position [56, 0]
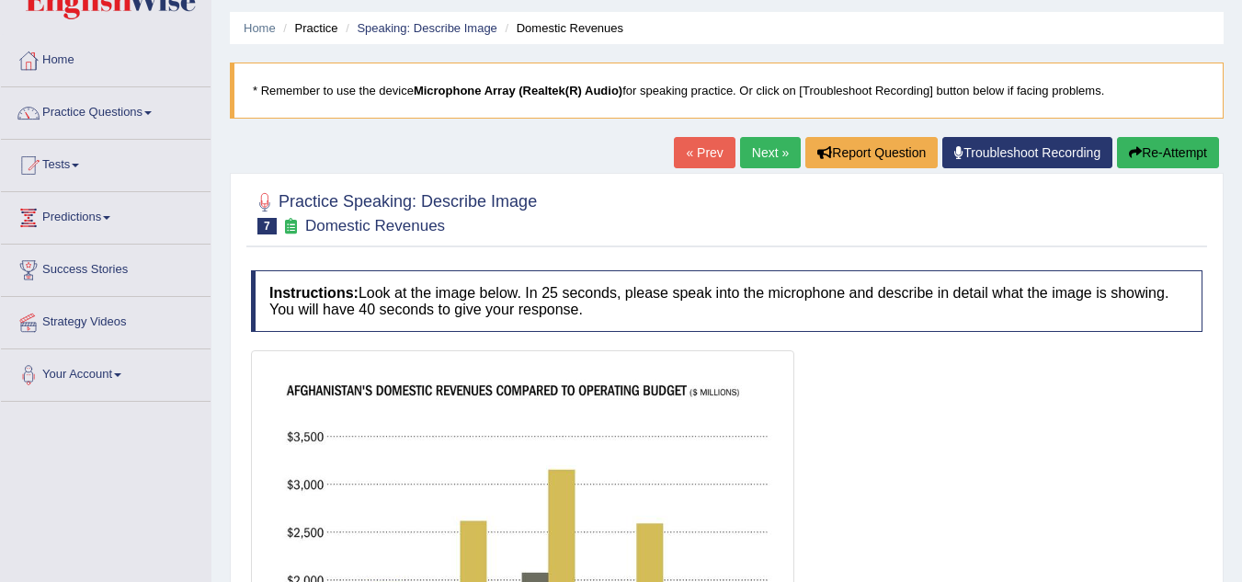
click at [758, 158] on link "Next »" at bounding box center [770, 152] width 61 height 31
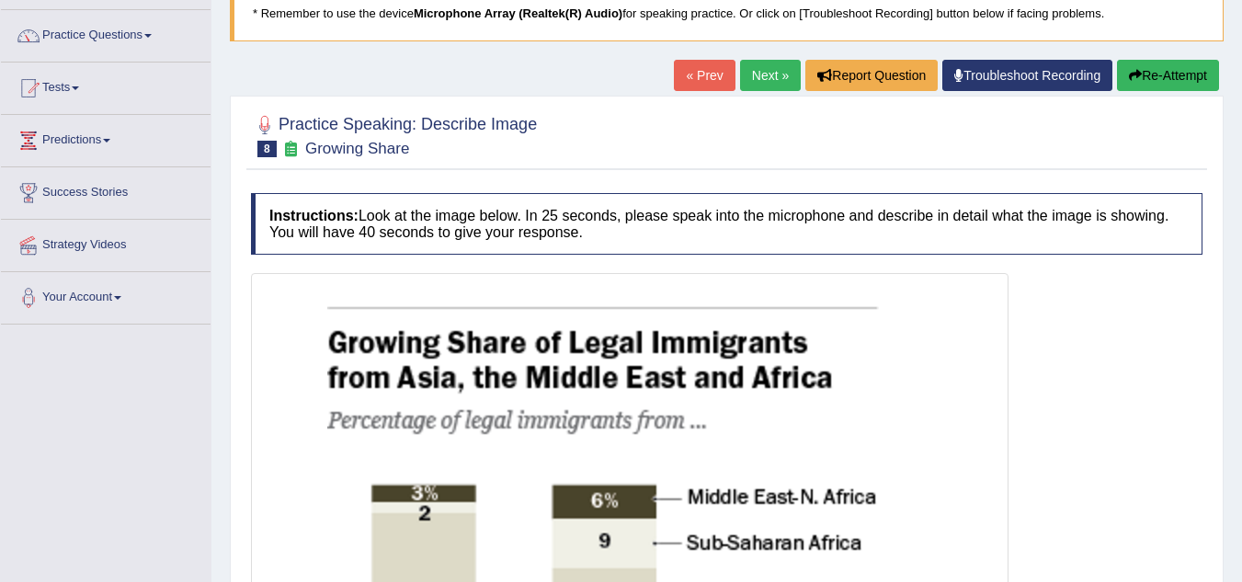
scroll to position [181, 0]
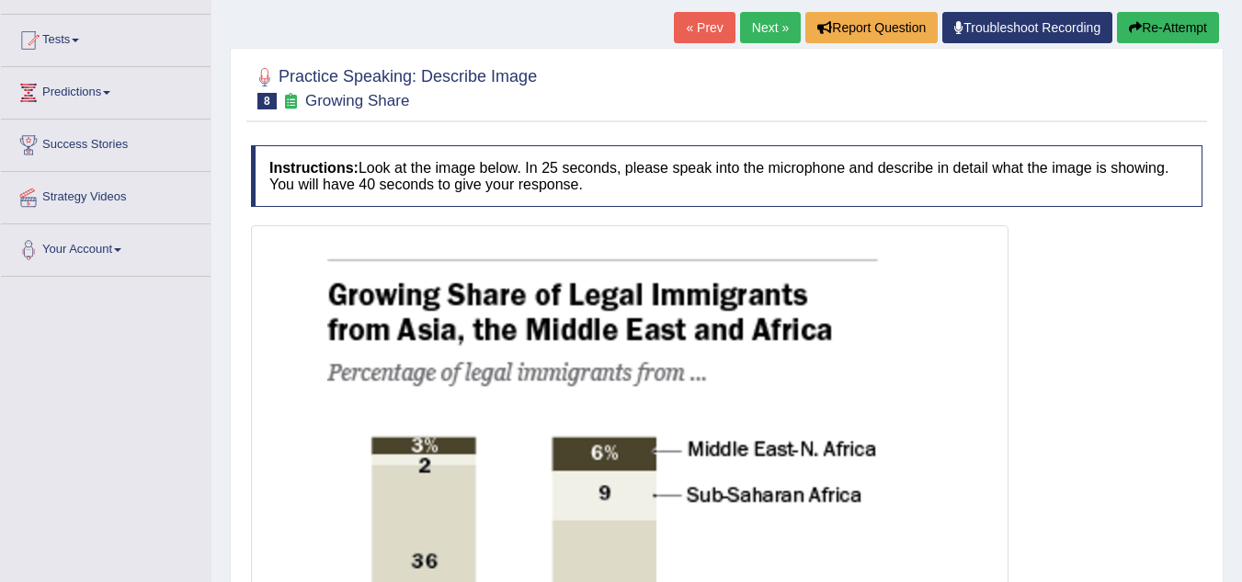
click at [759, 30] on link "Next »" at bounding box center [770, 27] width 61 height 31
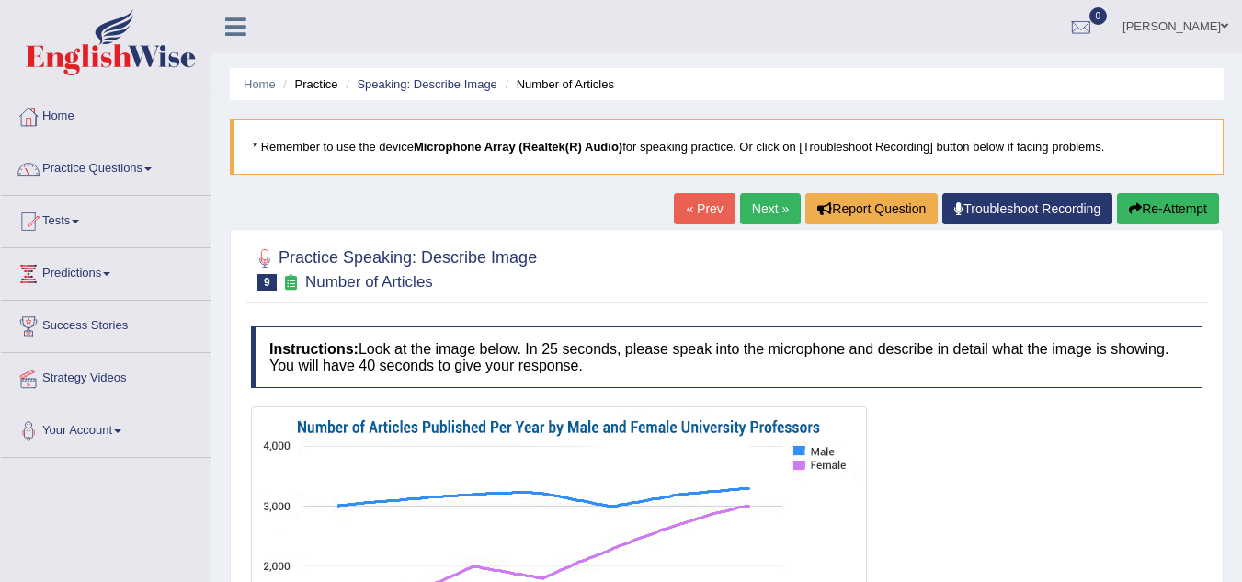
click at [706, 205] on link "« Prev" at bounding box center [704, 208] width 61 height 31
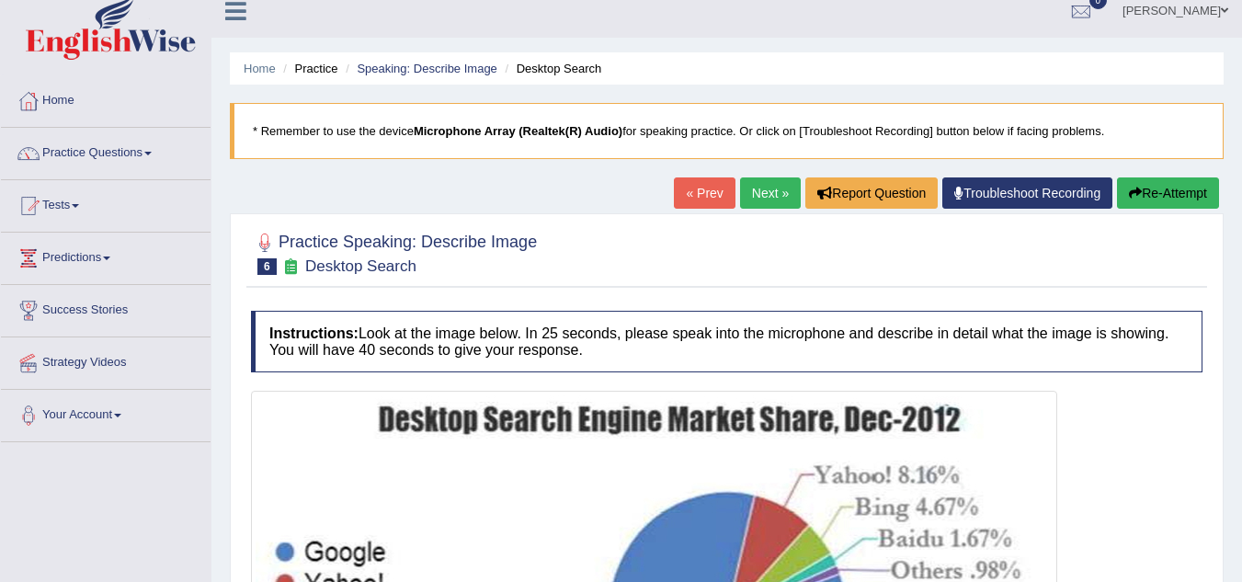
scroll to position [15, 0]
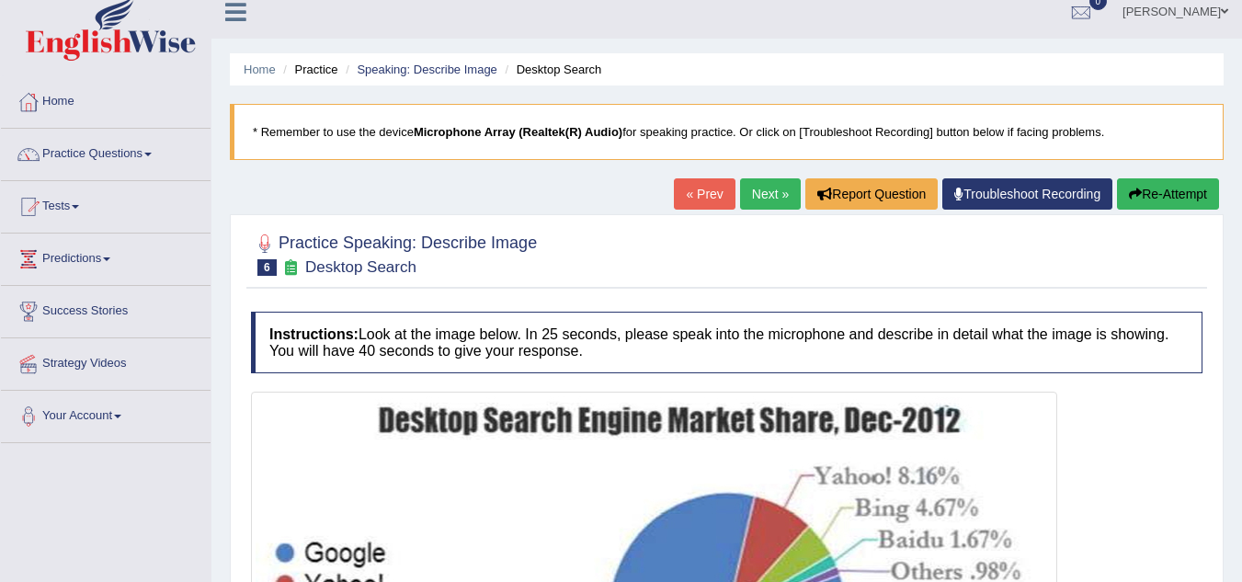
click at [778, 183] on link "Next »" at bounding box center [770, 193] width 61 height 31
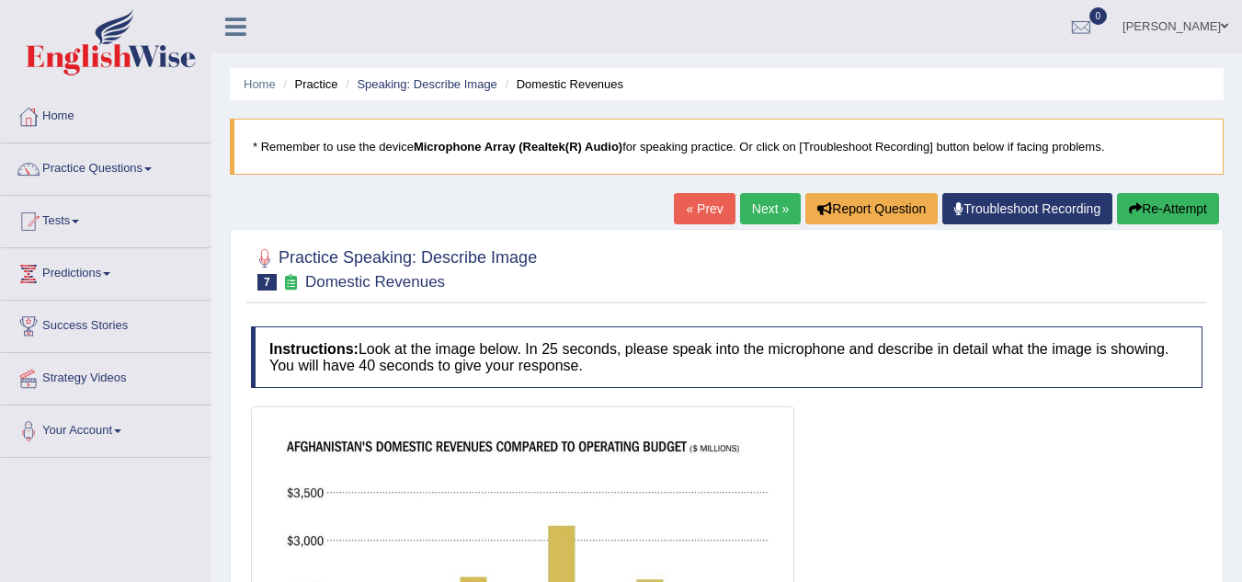
click at [758, 204] on link "Next »" at bounding box center [770, 208] width 61 height 31
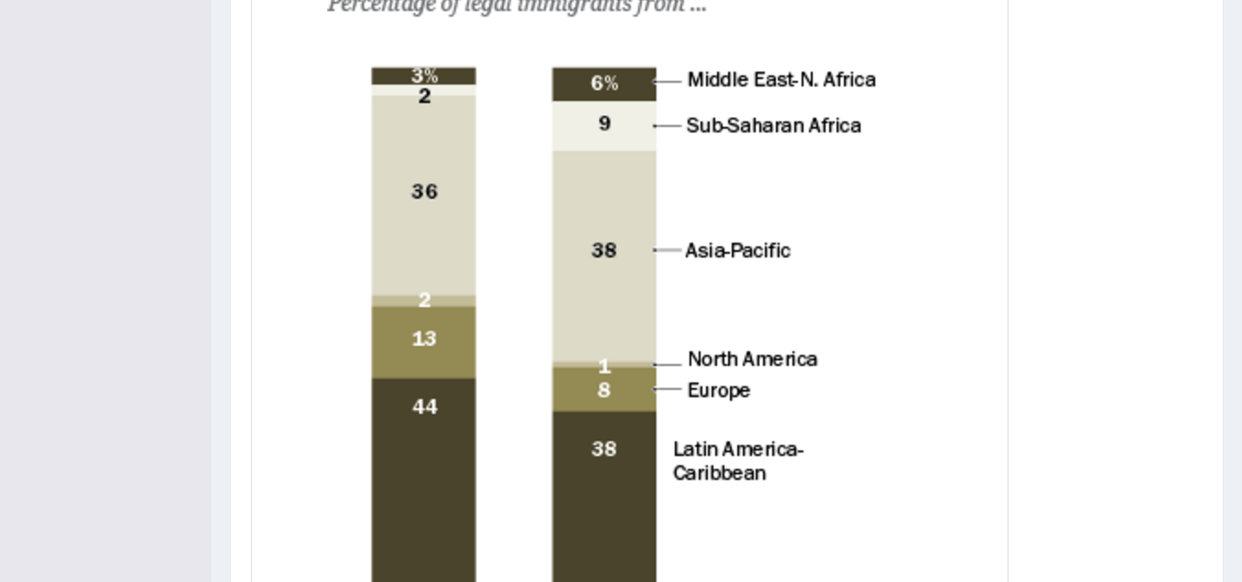
scroll to position [550, 0]
click at [458, 458] on img at bounding box center [630, 346] width 748 height 971
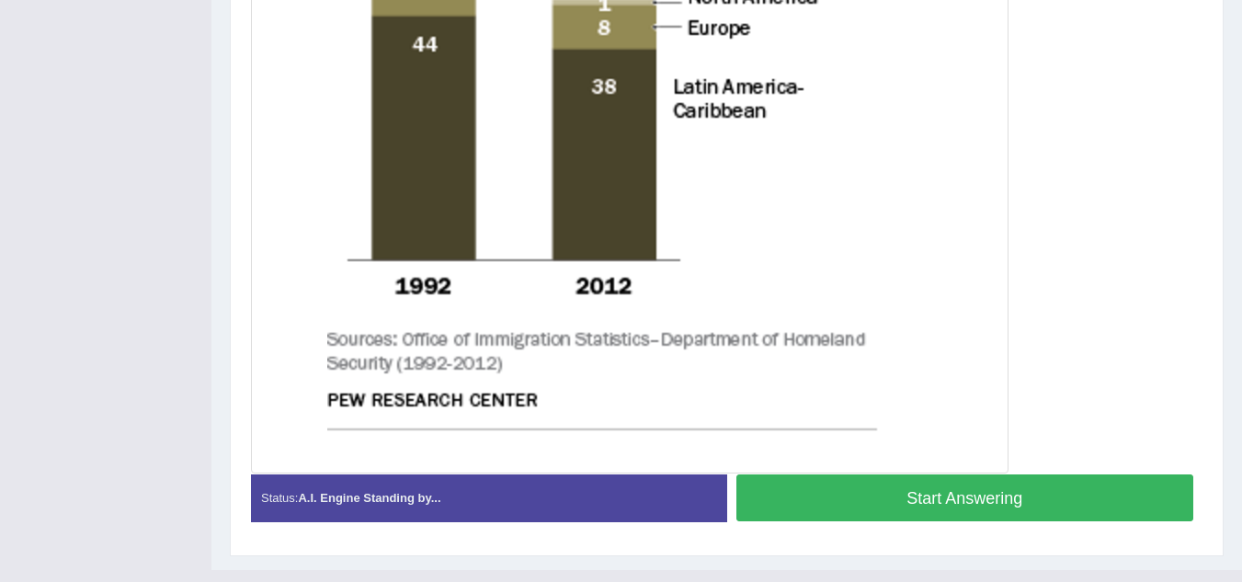
scroll to position [947, 0]
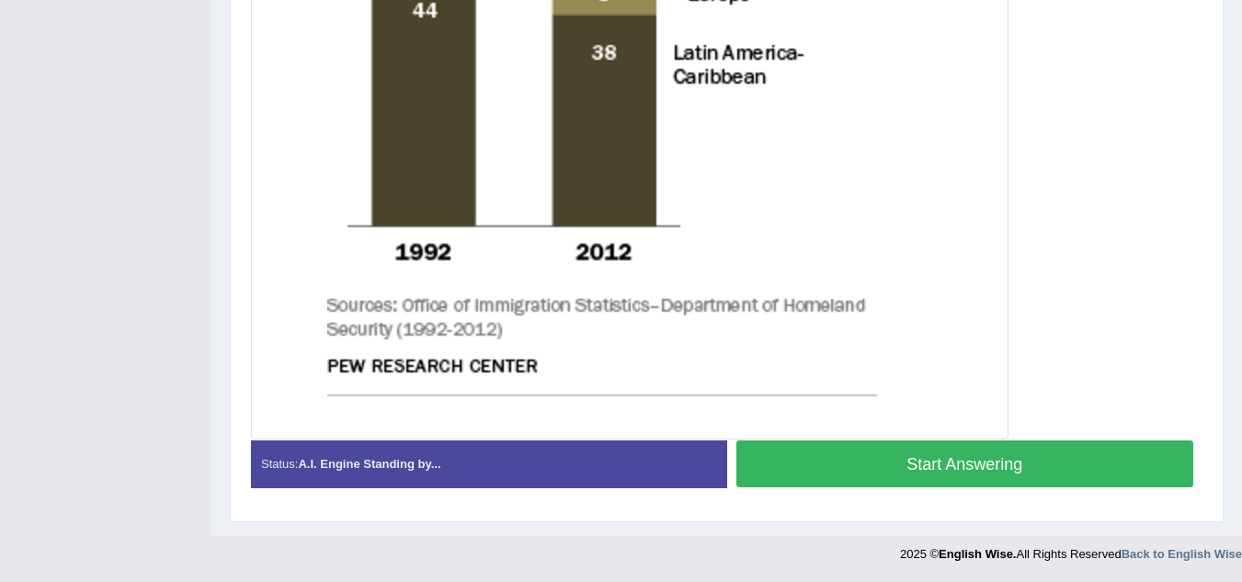
click at [881, 465] on button "Start Answering" at bounding box center [965, 463] width 458 height 47
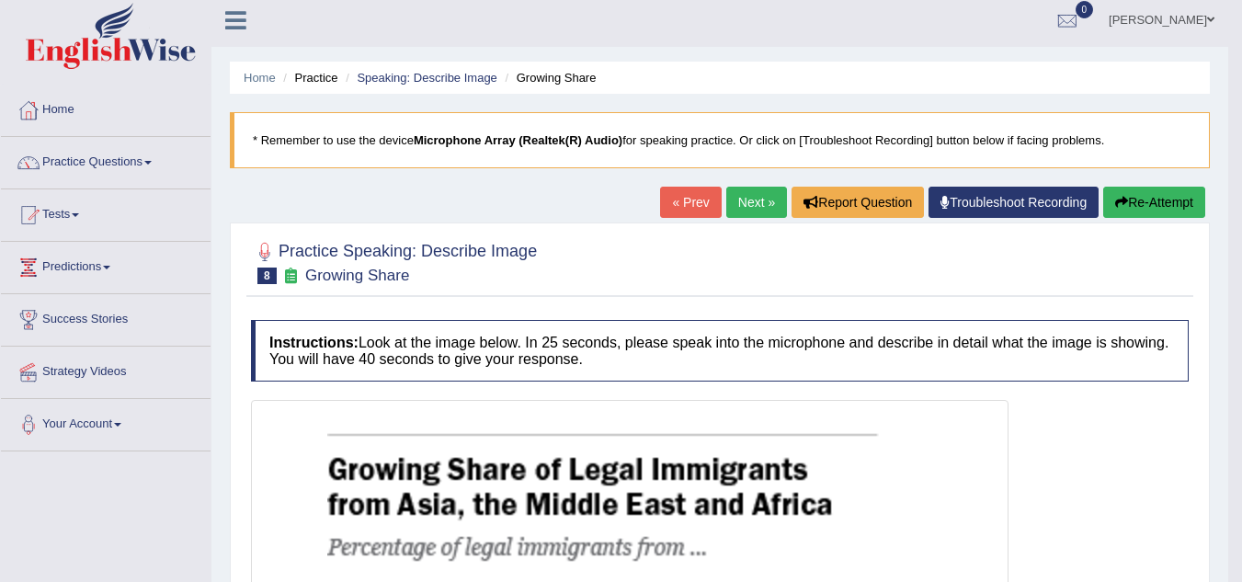
scroll to position [0, 0]
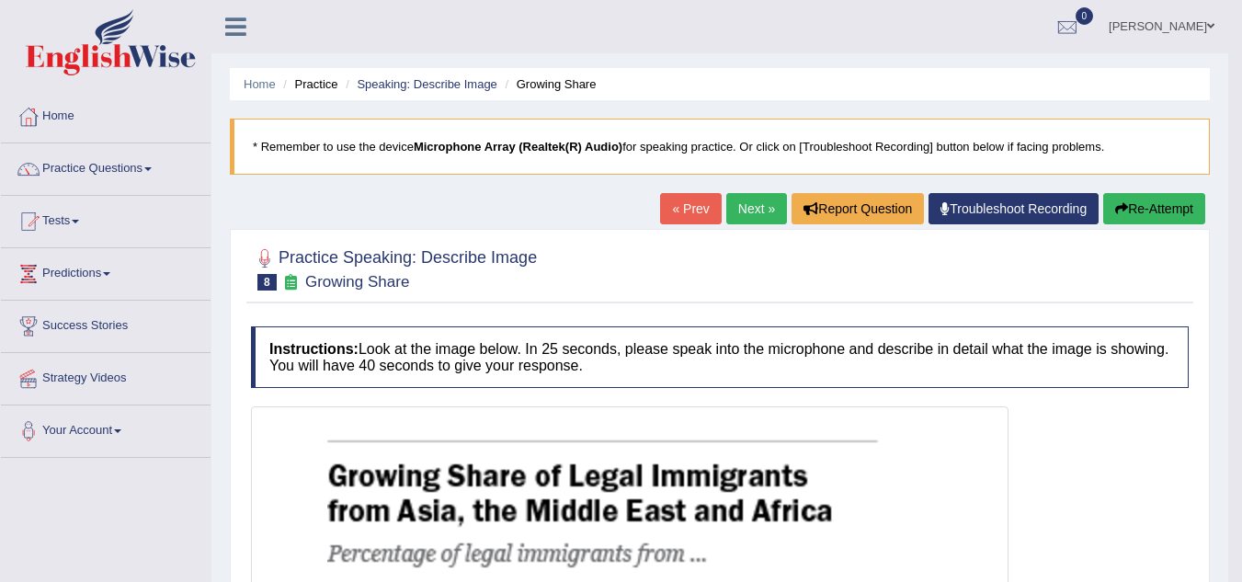
click at [1133, 209] on button "Re-Attempt" at bounding box center [1154, 208] width 102 height 31
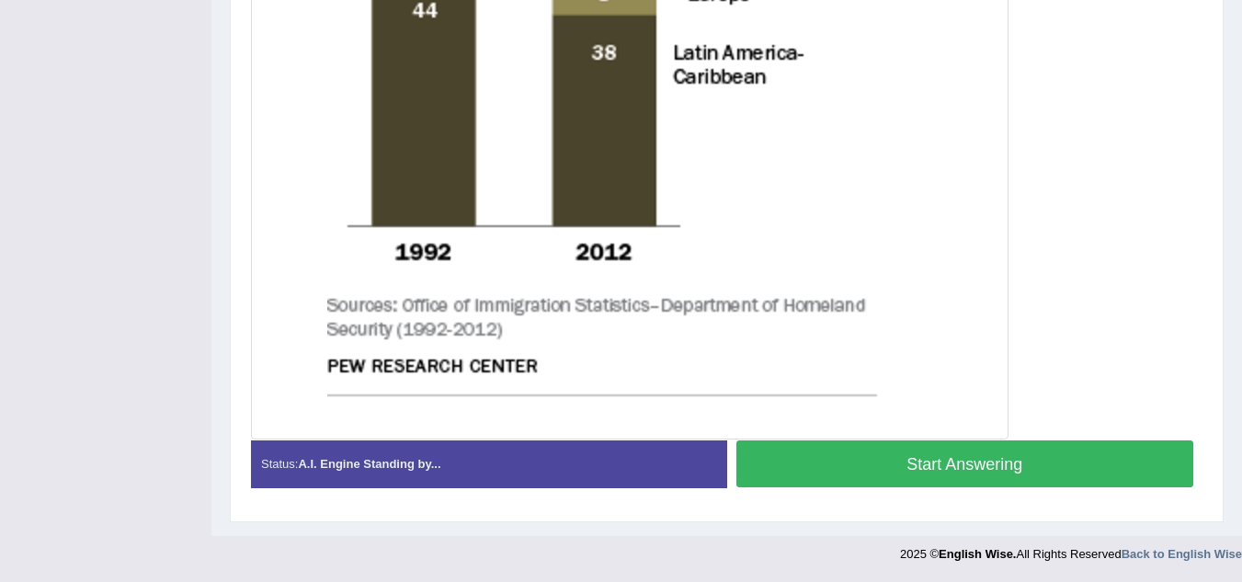
click at [986, 457] on button "Start Answering" at bounding box center [965, 463] width 458 height 47
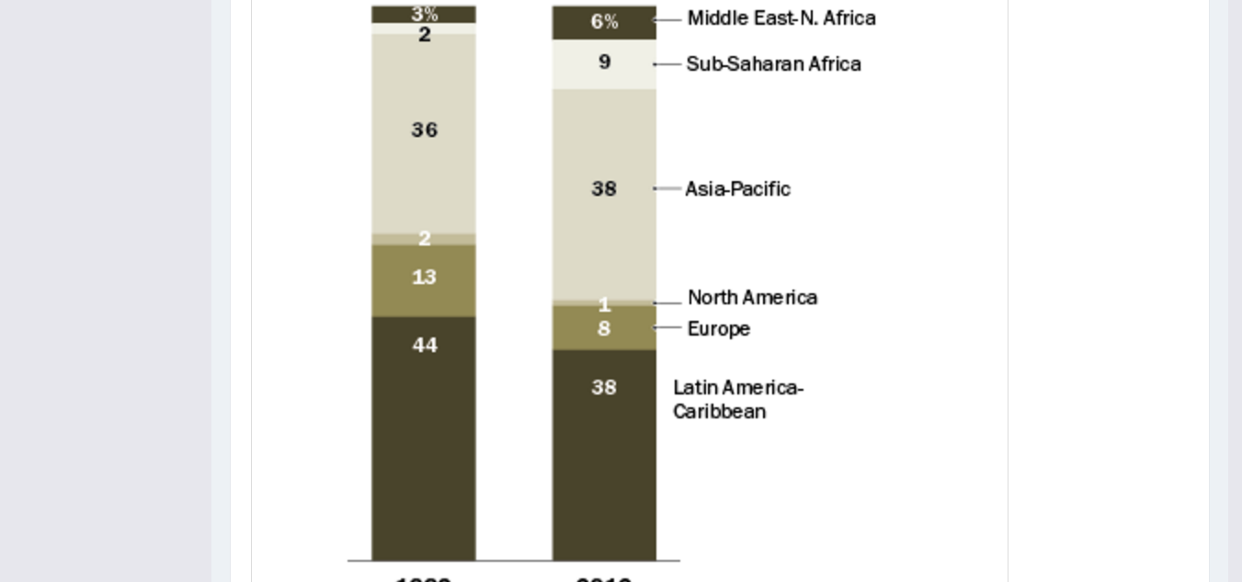
scroll to position [828, 0]
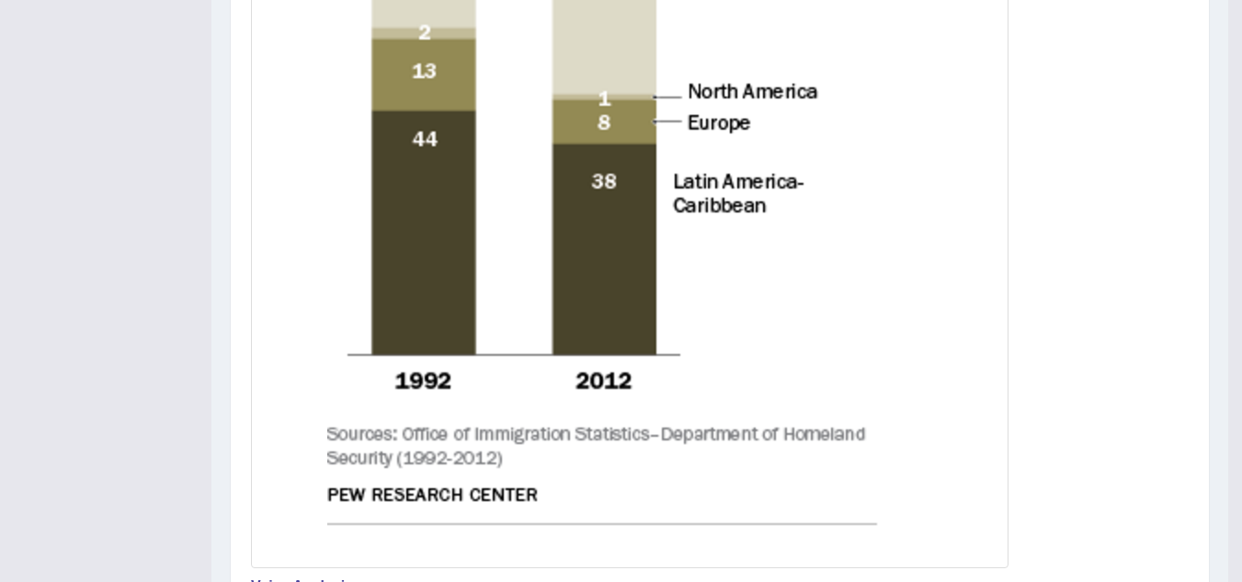
click at [611, 456] on img at bounding box center [630, 78] width 748 height 971
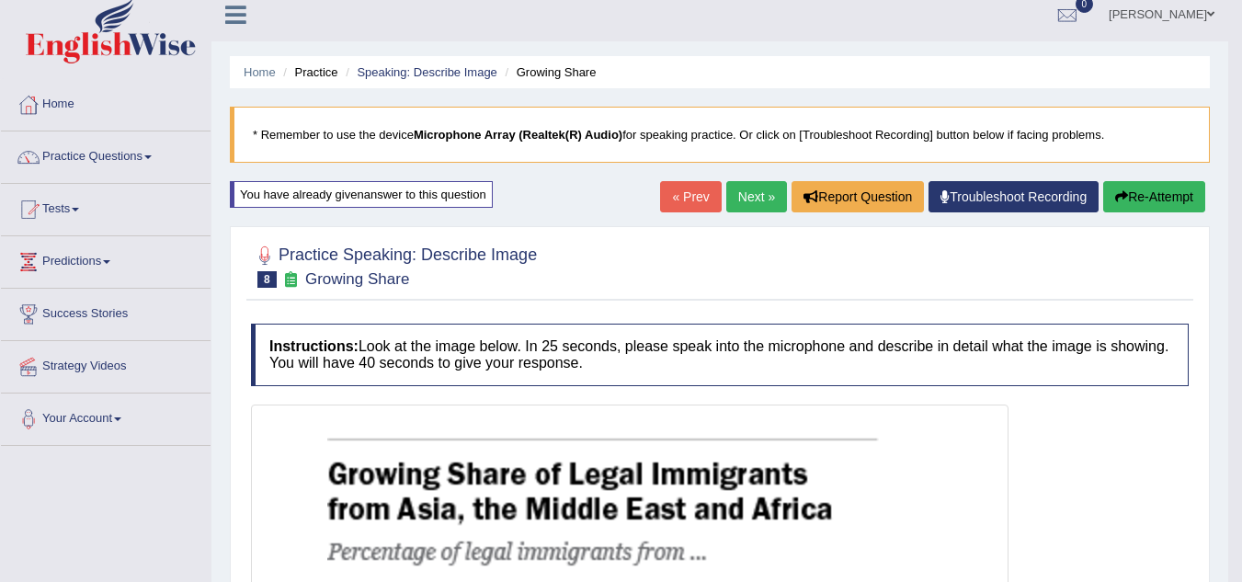
scroll to position [0, 0]
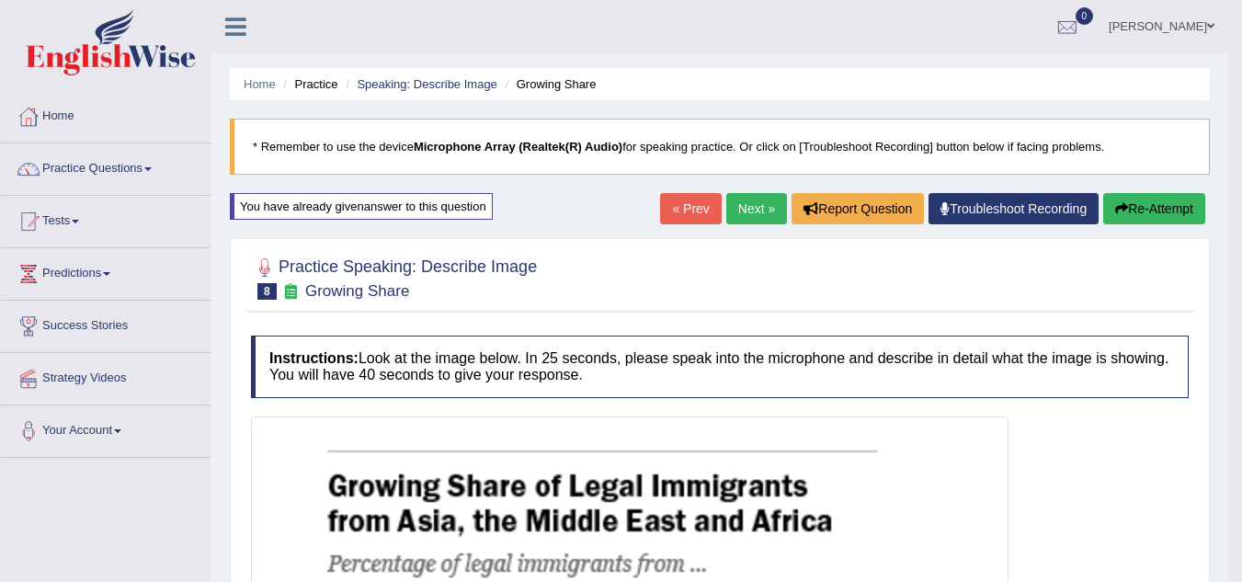
click at [768, 207] on link "Next »" at bounding box center [756, 208] width 61 height 31
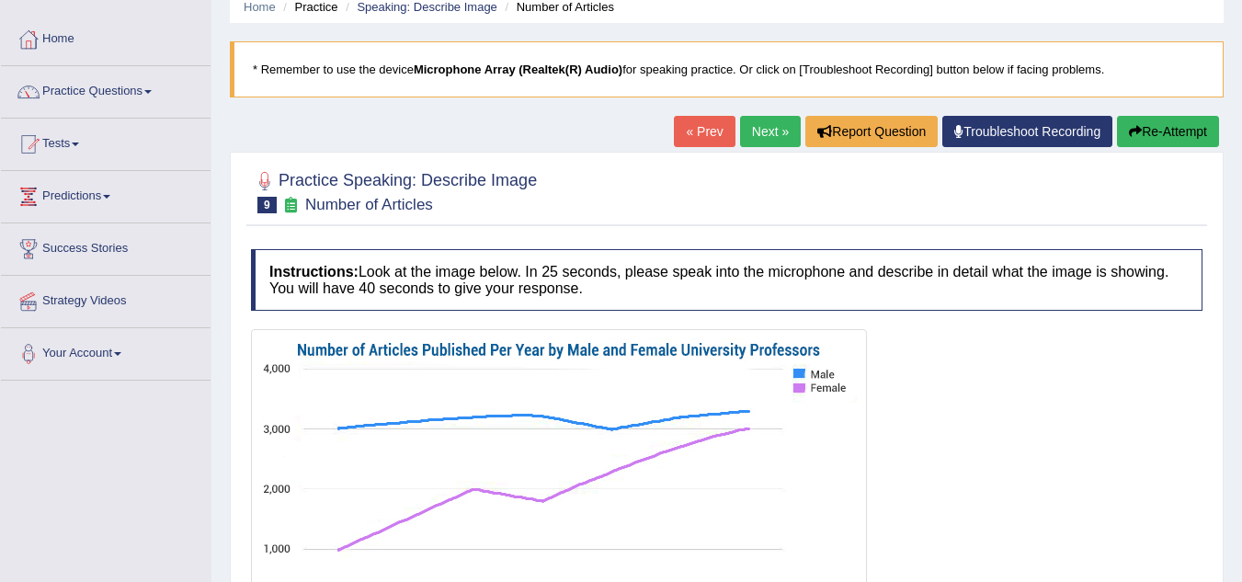
scroll to position [74, 0]
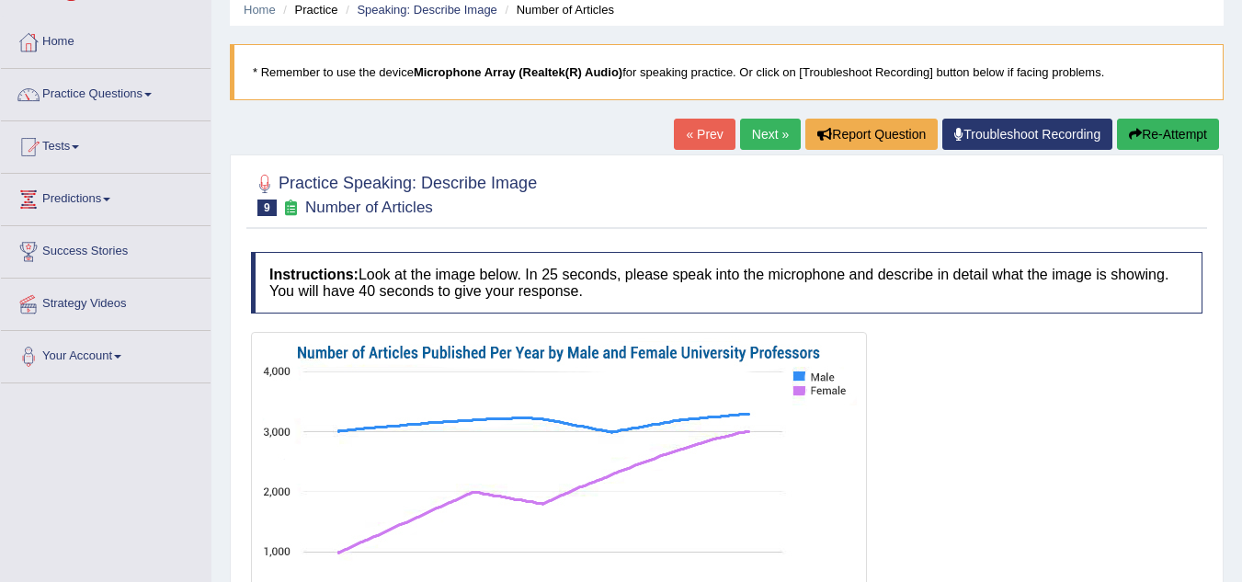
click at [266, 107] on div "Home Practice Speaking: Describe Image Number of Articles * Remember to use the…" at bounding box center [726, 385] width 1030 height 919
